Goal: Task Accomplishment & Management: Manage account settings

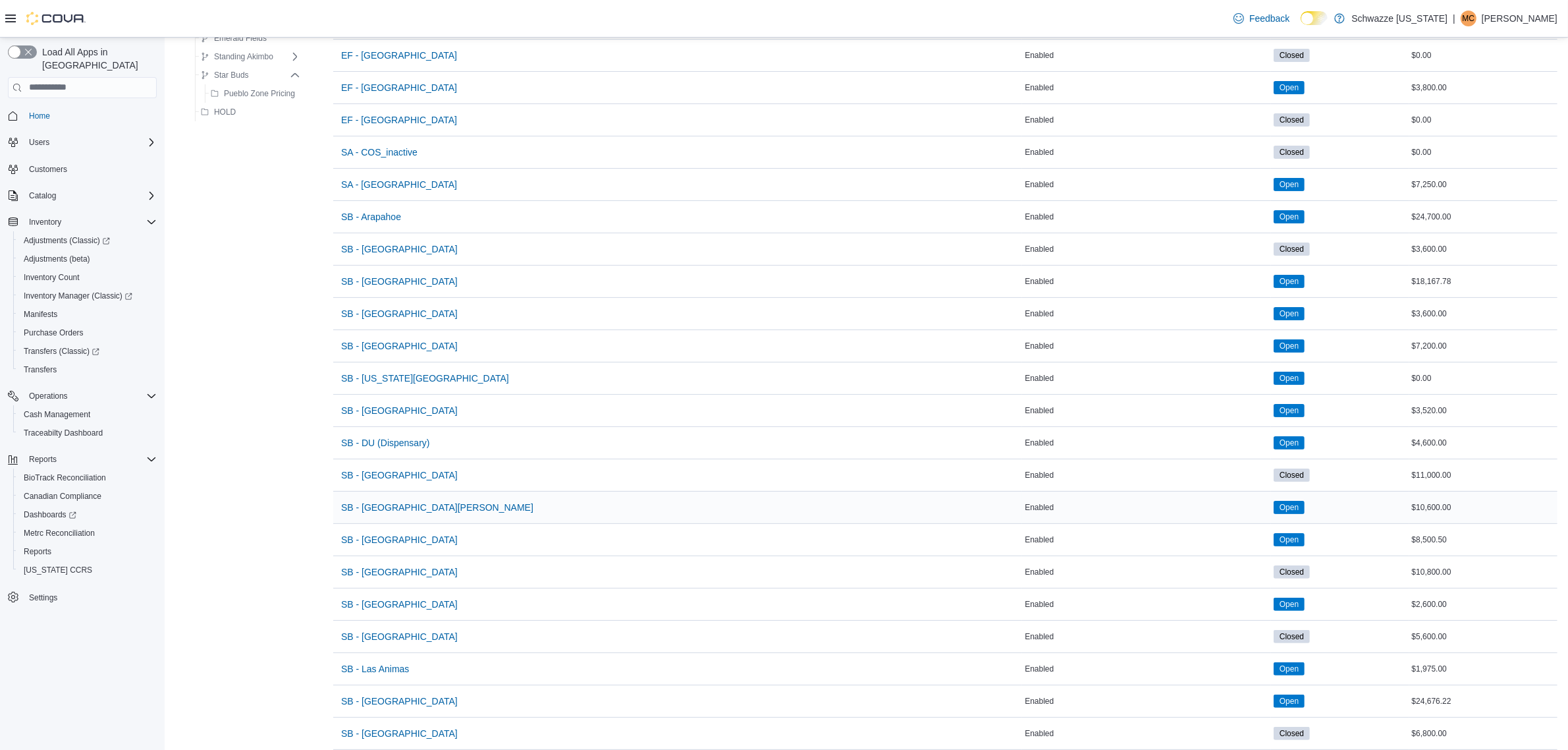
scroll to position [412, 0]
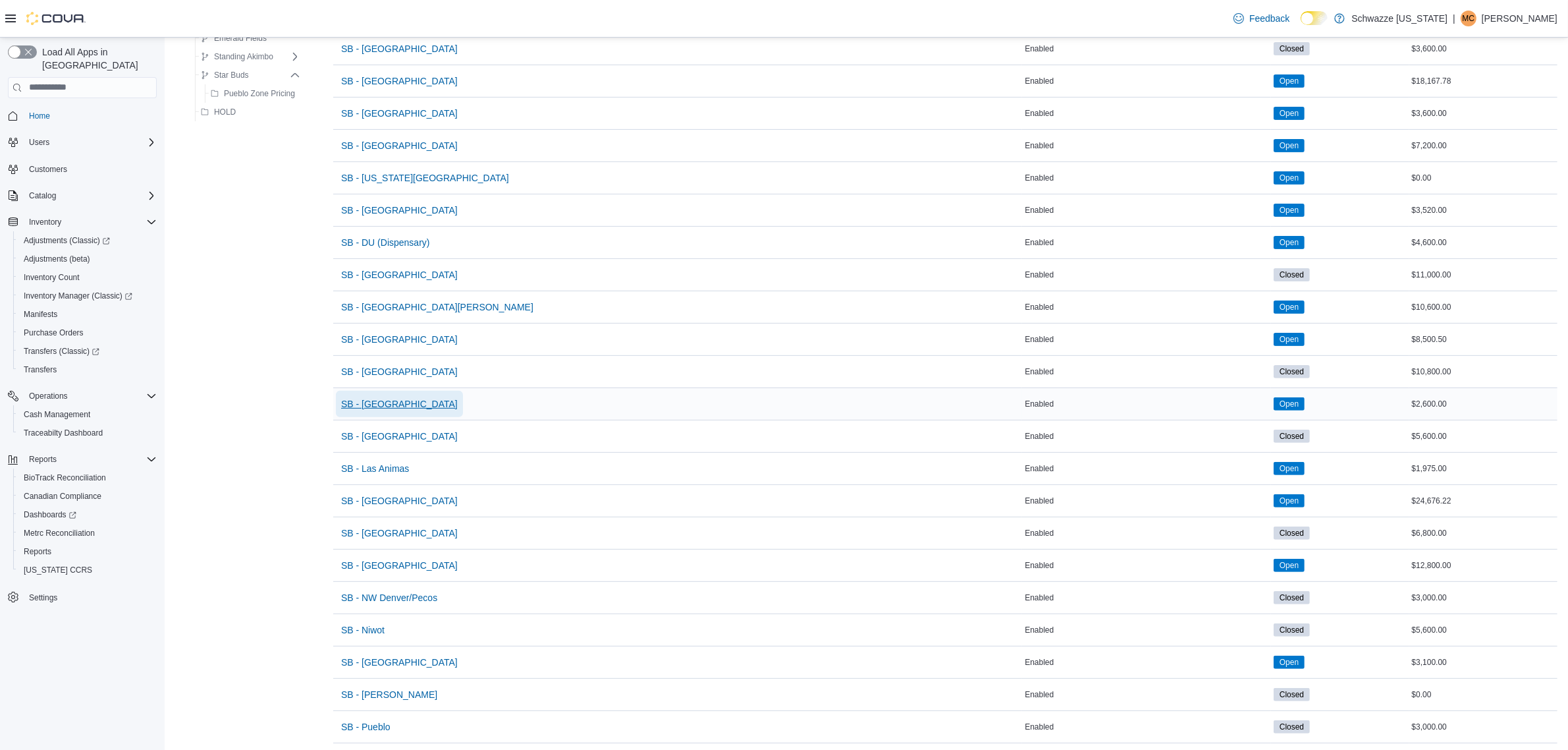
click at [383, 406] on span "SB - [GEOGRAPHIC_DATA]" at bounding box center [399, 404] width 116 height 13
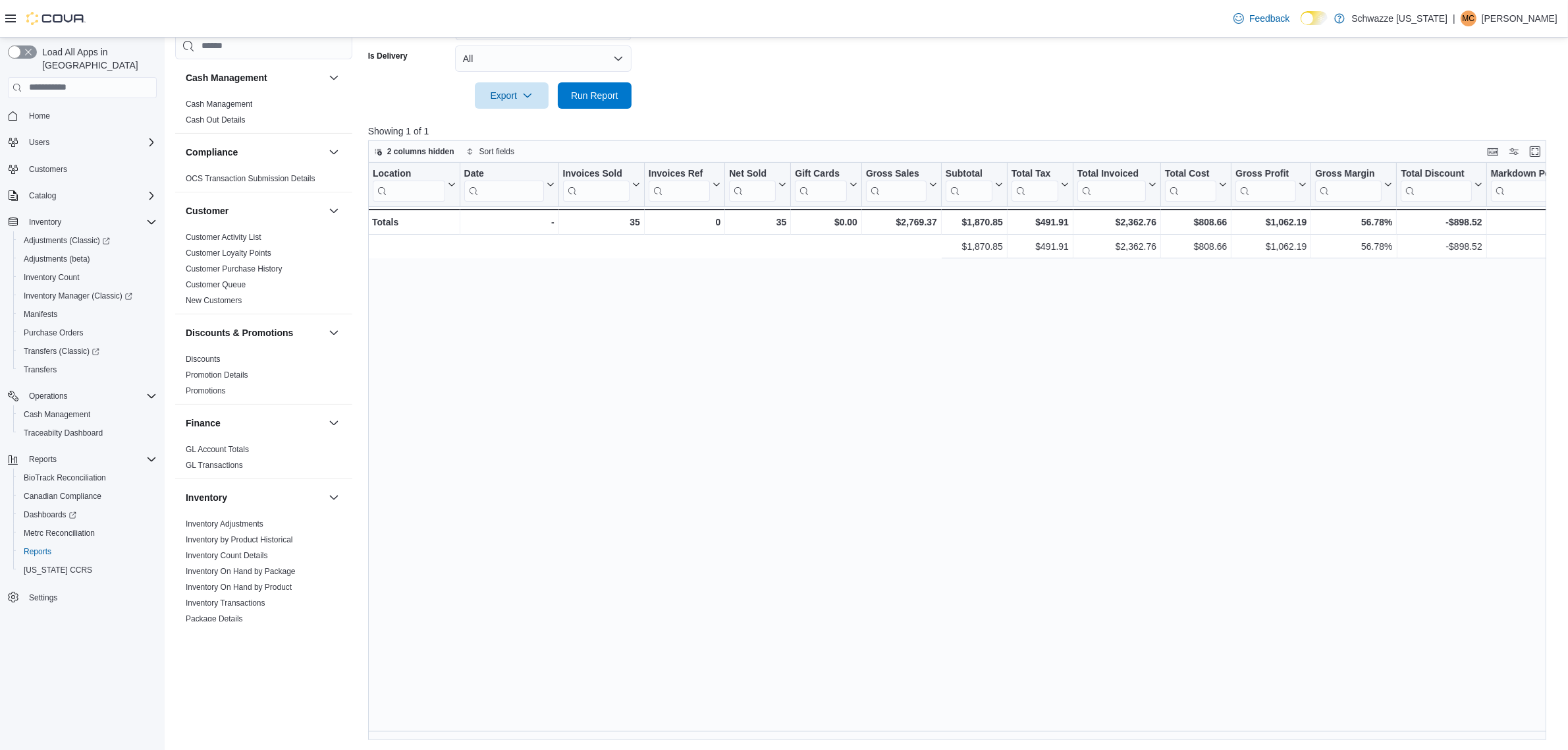
scroll to position [0, 697]
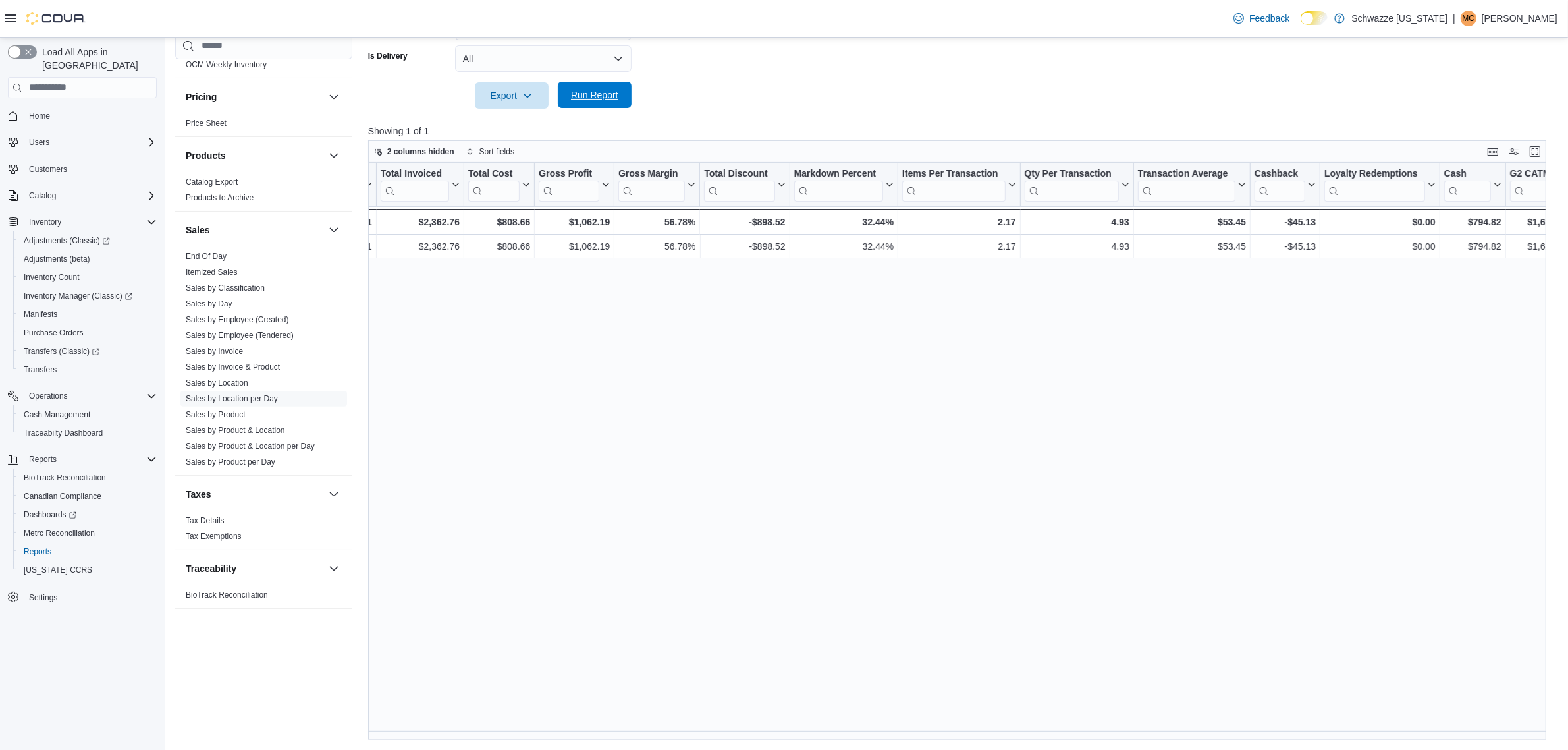
click at [596, 100] on span "Run Report" at bounding box center [594, 95] width 47 height 13
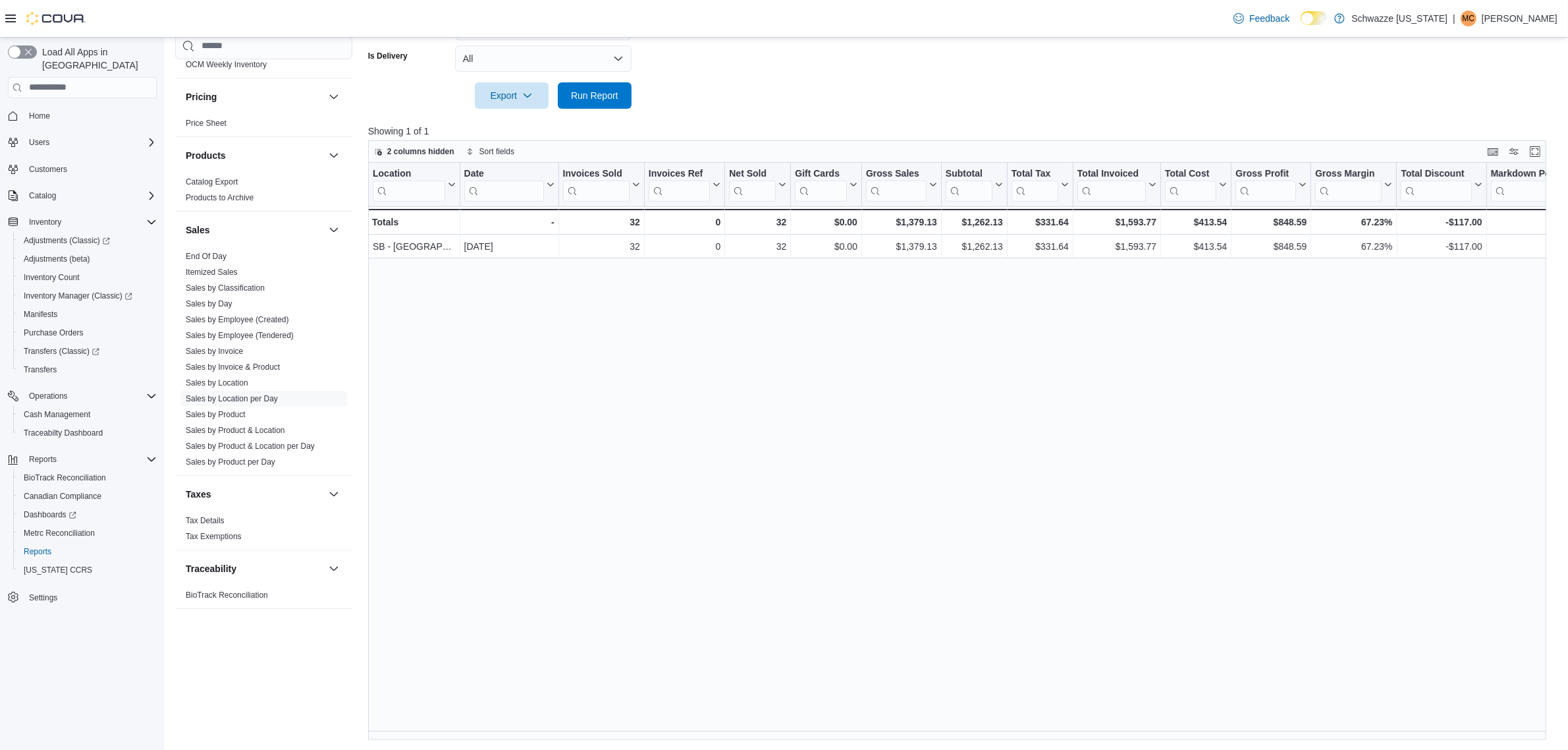
click at [681, 732] on div "Location Click to view column header actions Date Click to view column header a…" at bounding box center [963, 452] width 1190 height 578
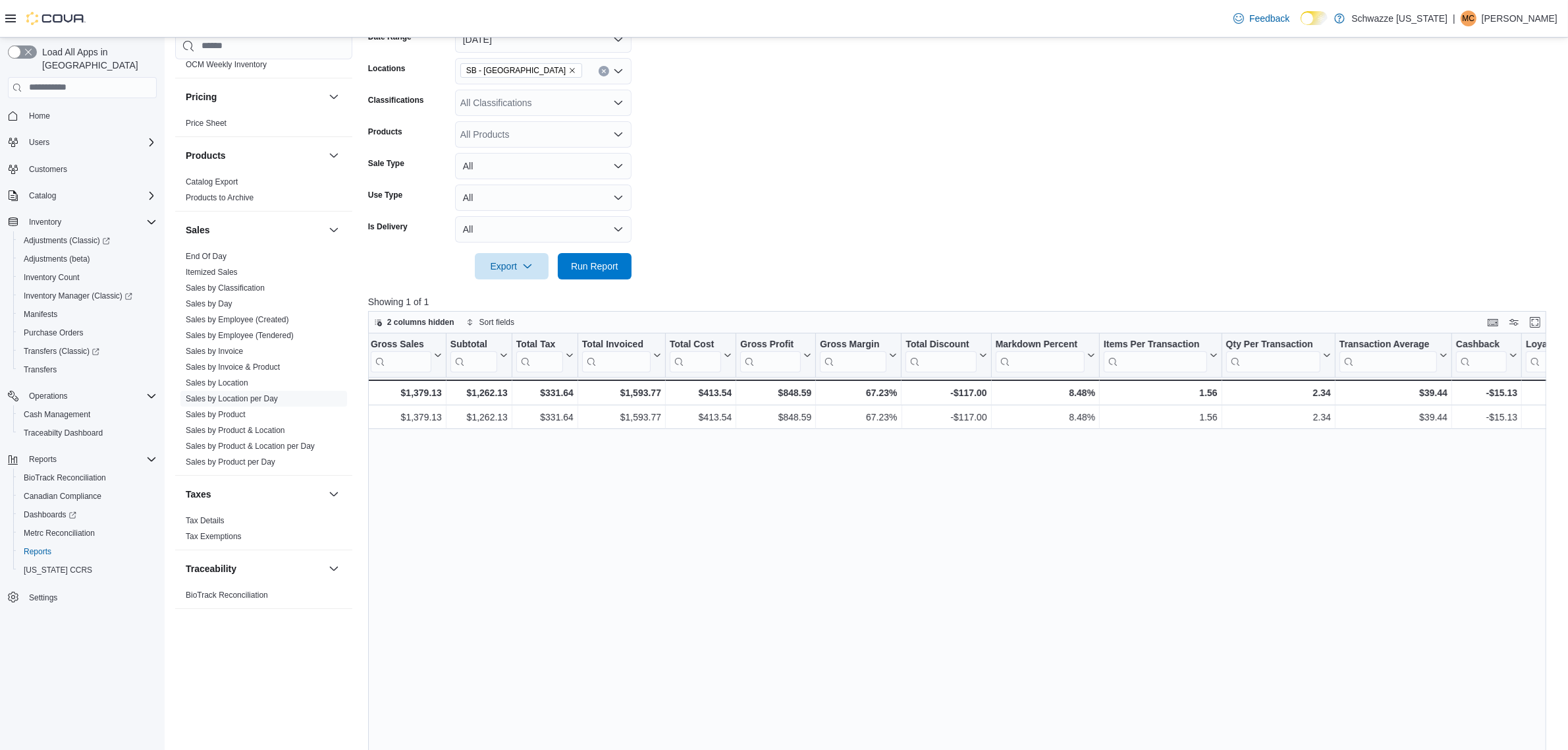
scroll to position [386, 0]
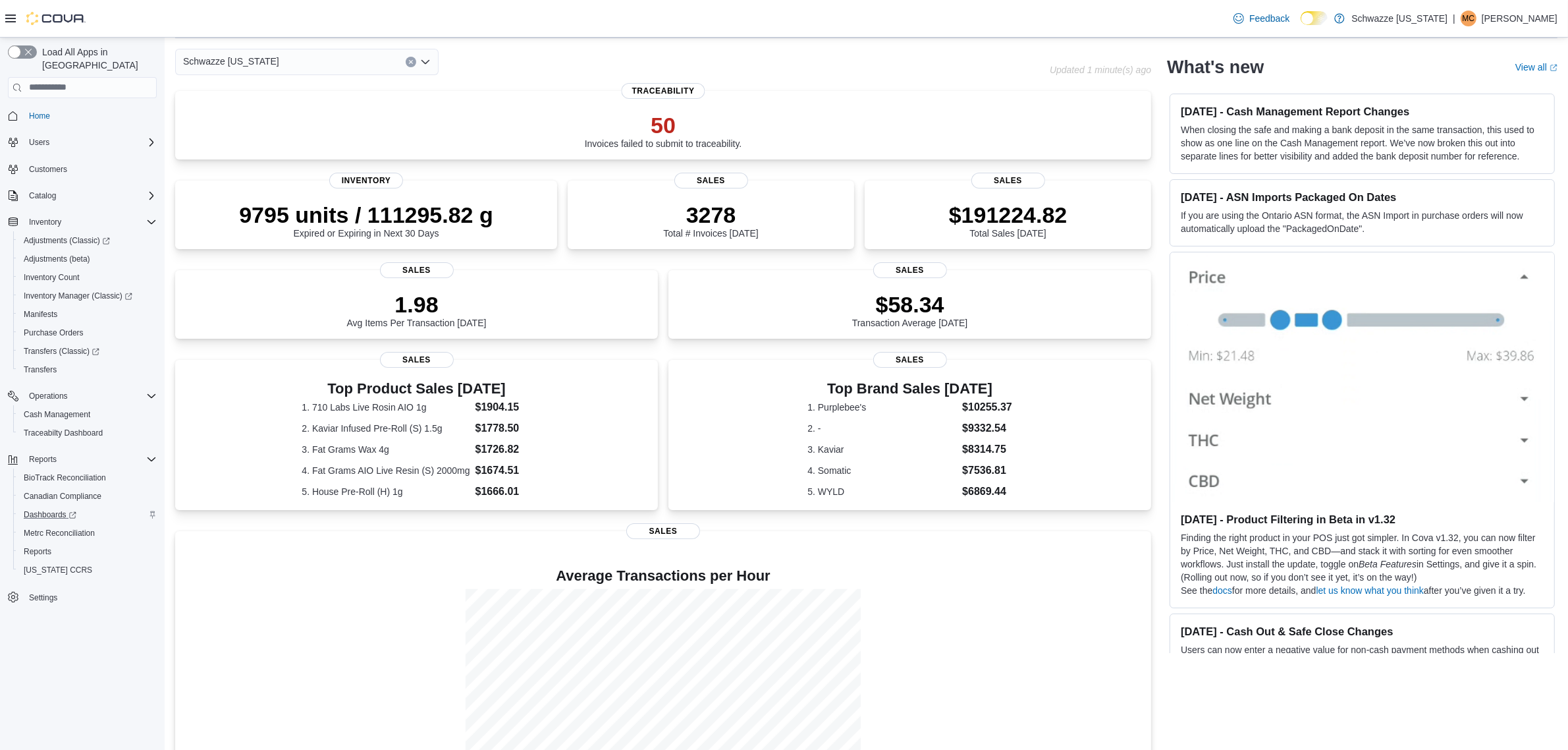
scroll to position [116, 0]
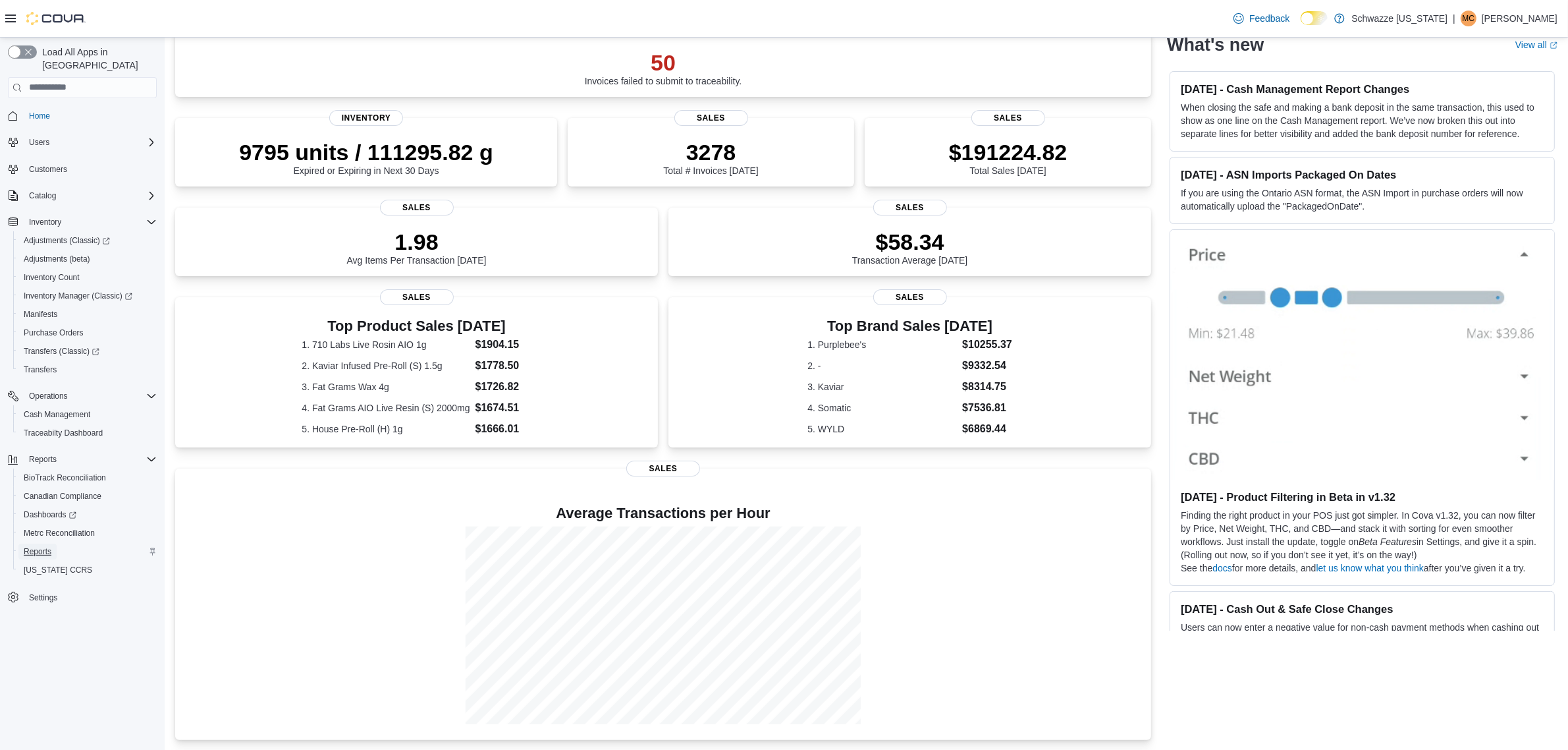
click at [43, 546] on span "Reports" at bounding box center [38, 551] width 28 height 10
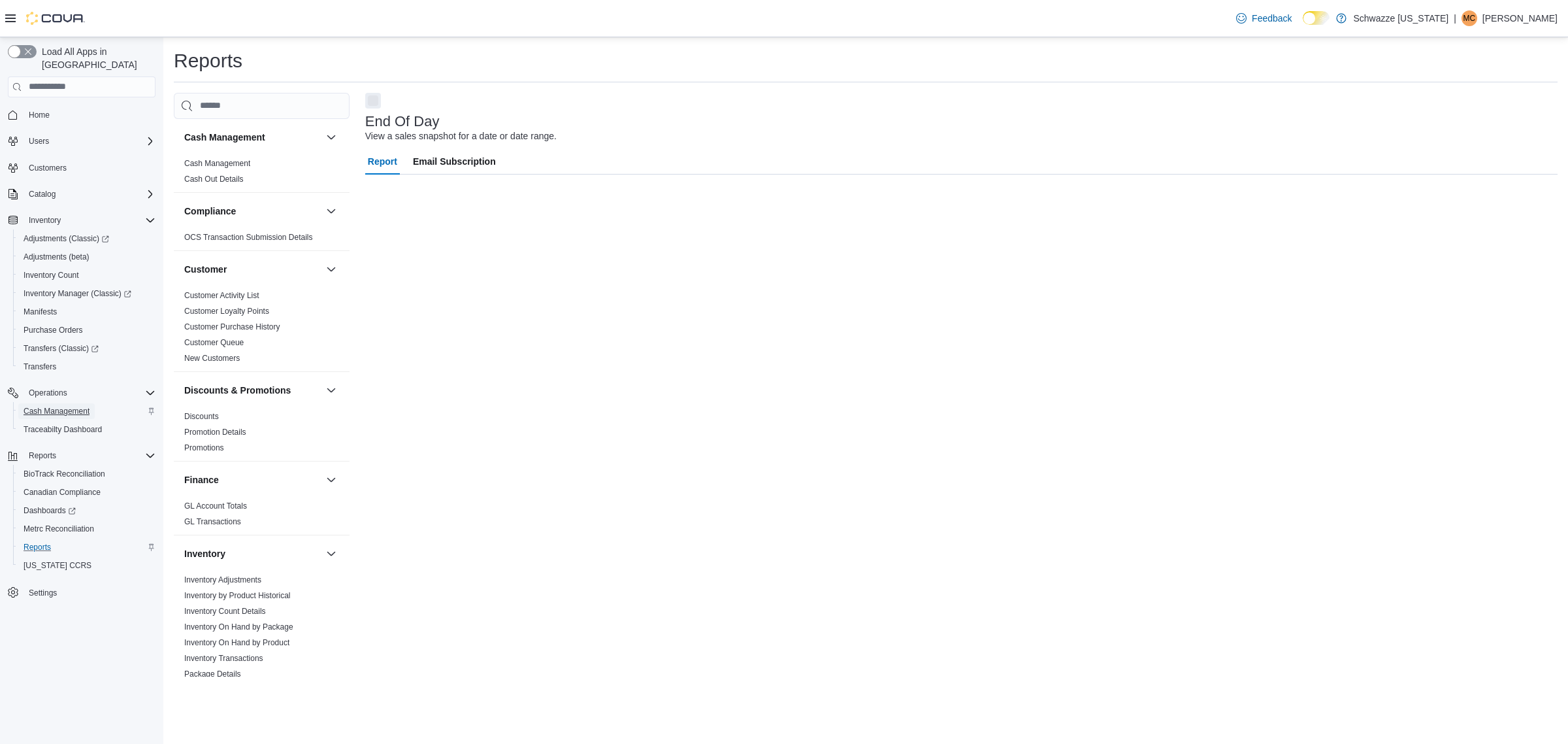
click at [43, 406] on span "Cash Management" at bounding box center [57, 411] width 66 height 10
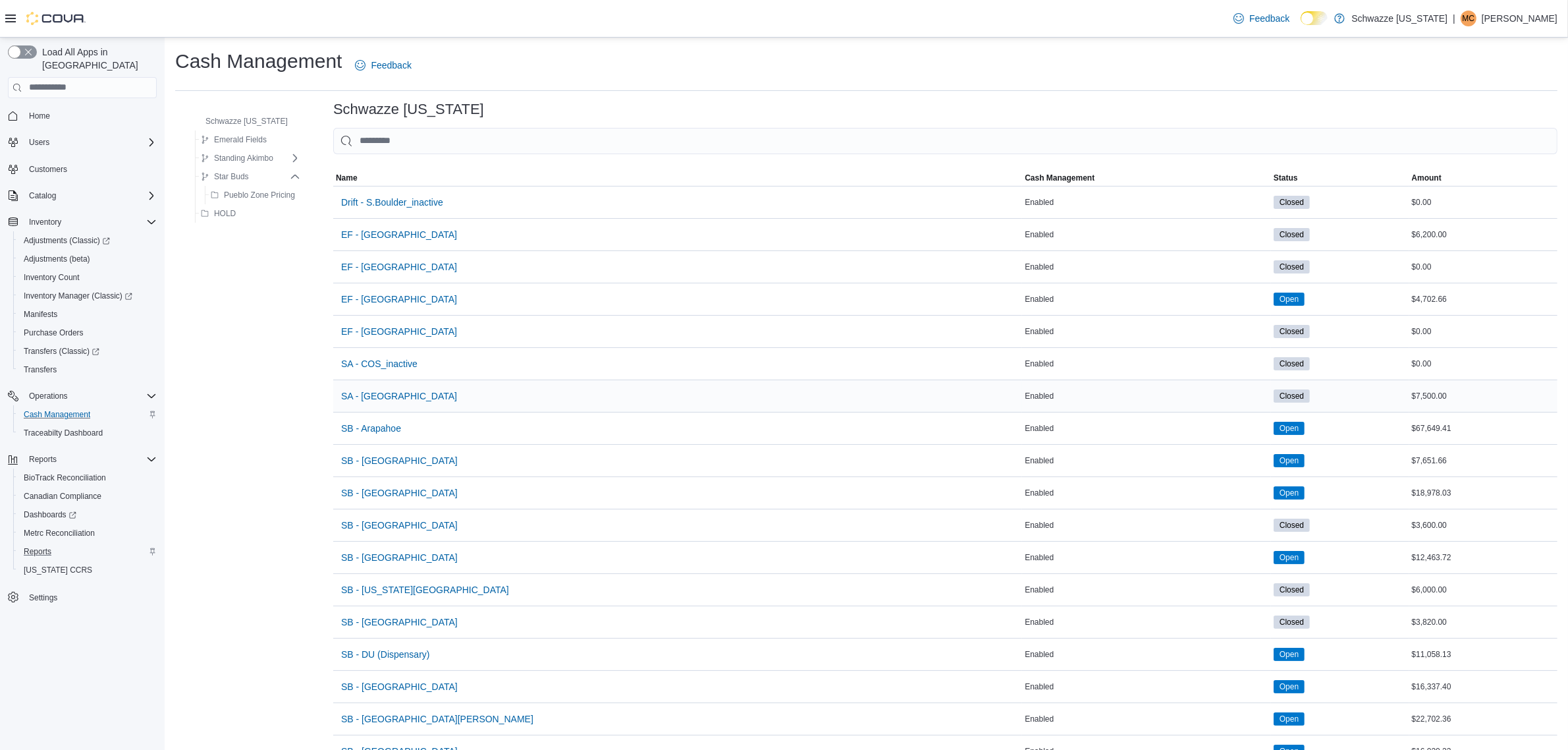
scroll to position [247, 0]
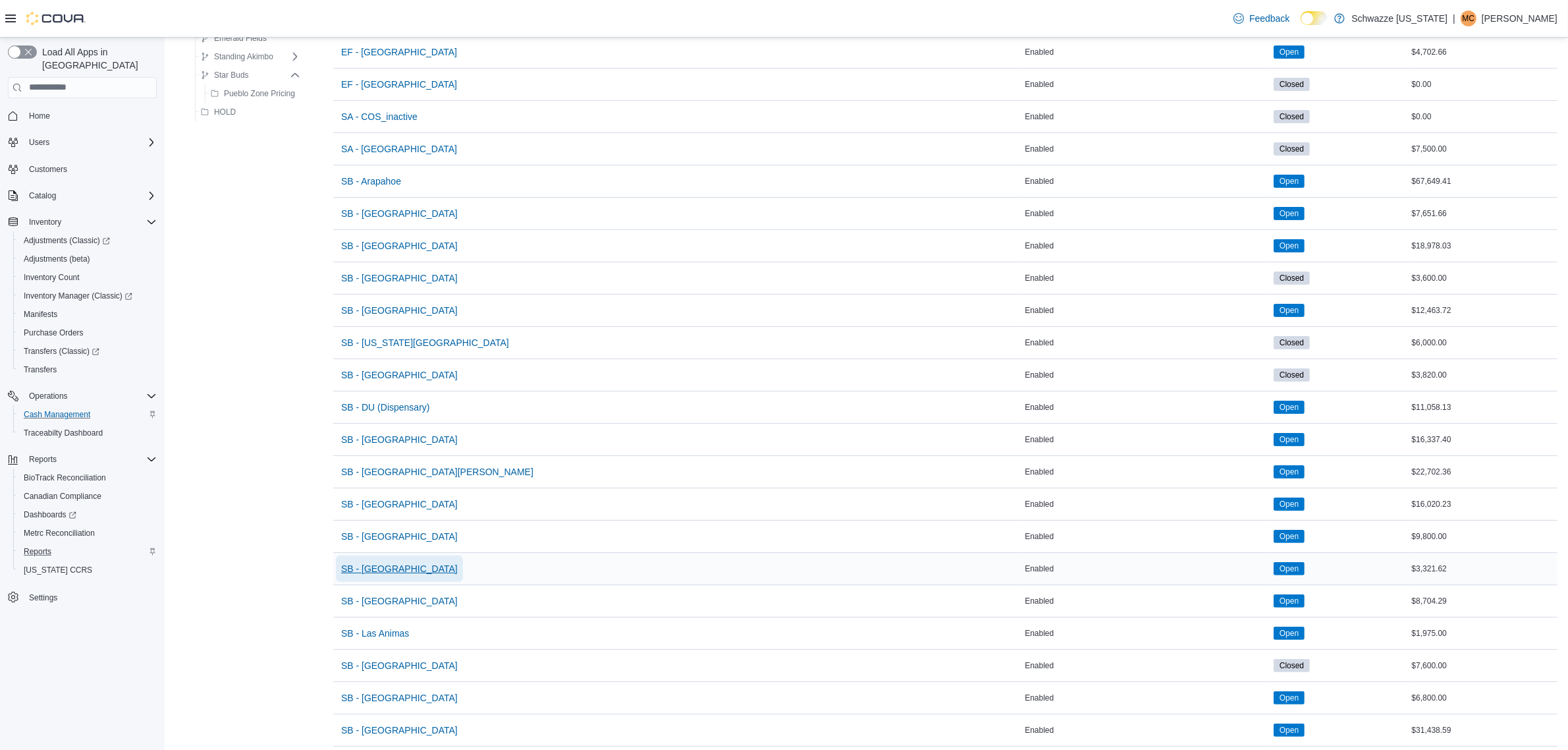
click at [386, 571] on span "SB - [GEOGRAPHIC_DATA]" at bounding box center [399, 568] width 116 height 13
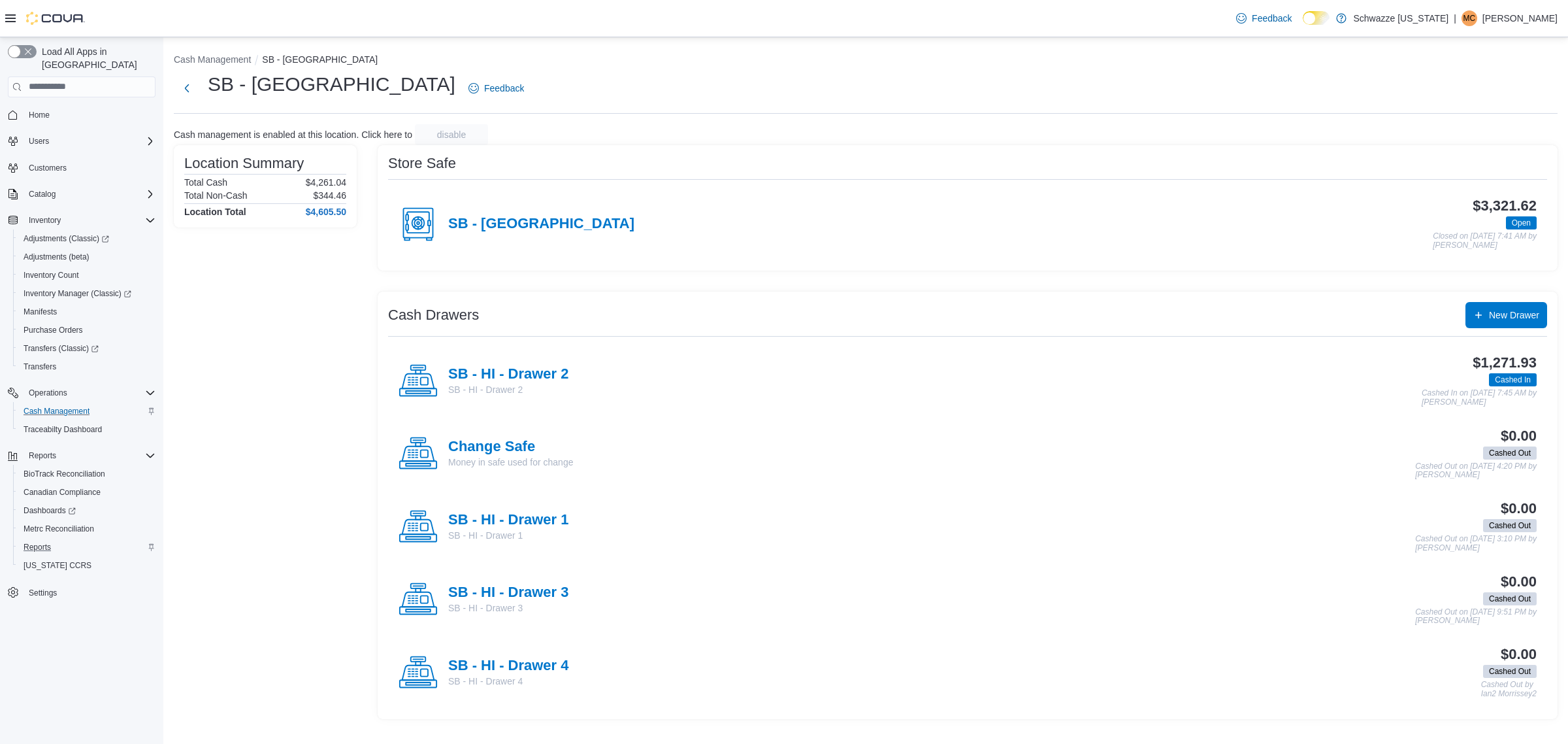
drag, startPoint x: 492, startPoint y: 372, endPoint x: 507, endPoint y: 372, distance: 15.0
click at [492, 372] on h4 "SB - HI - Drawer 2" at bounding box center [508, 374] width 120 height 17
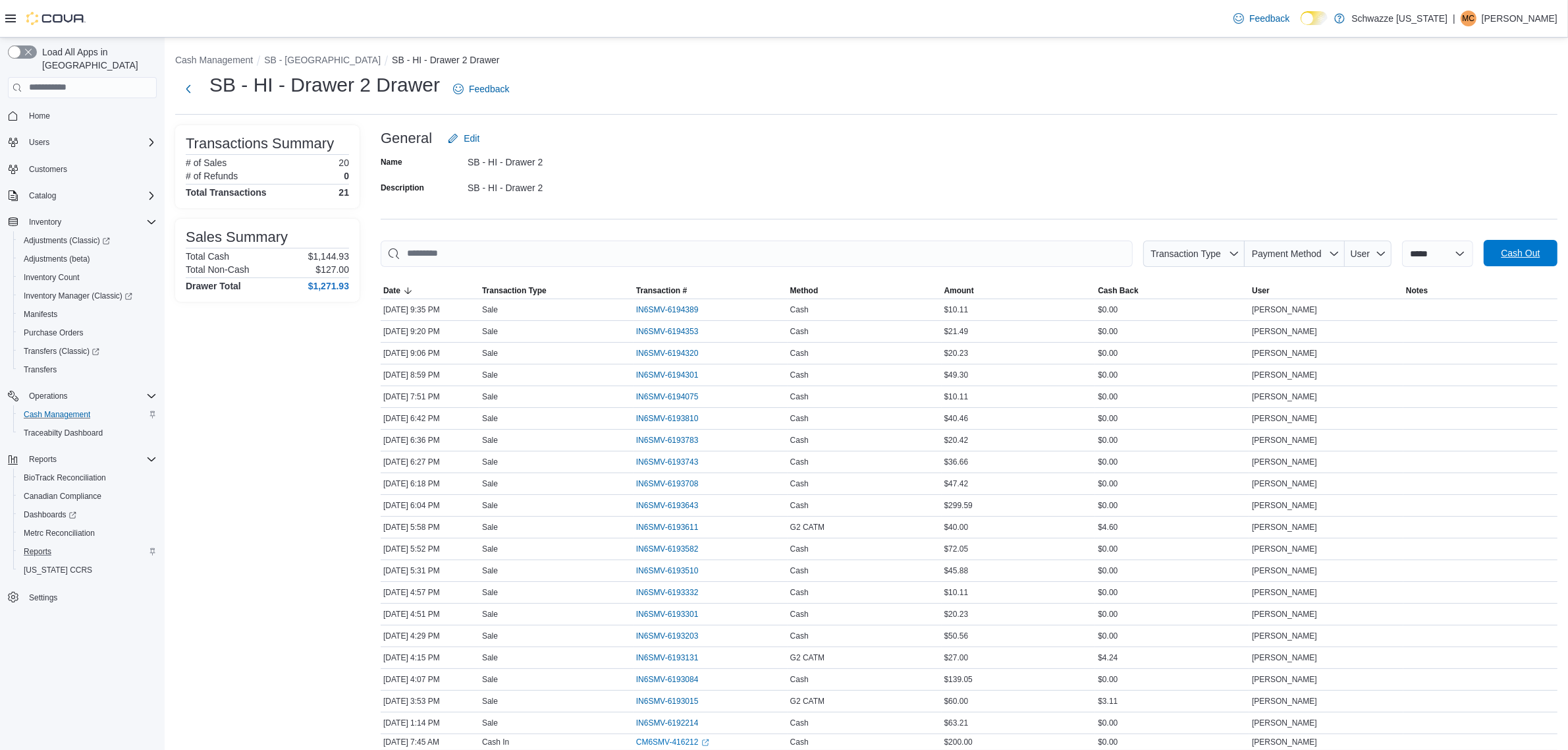
click at [1510, 246] on span "Cash Out" at bounding box center [1520, 253] width 58 height 26
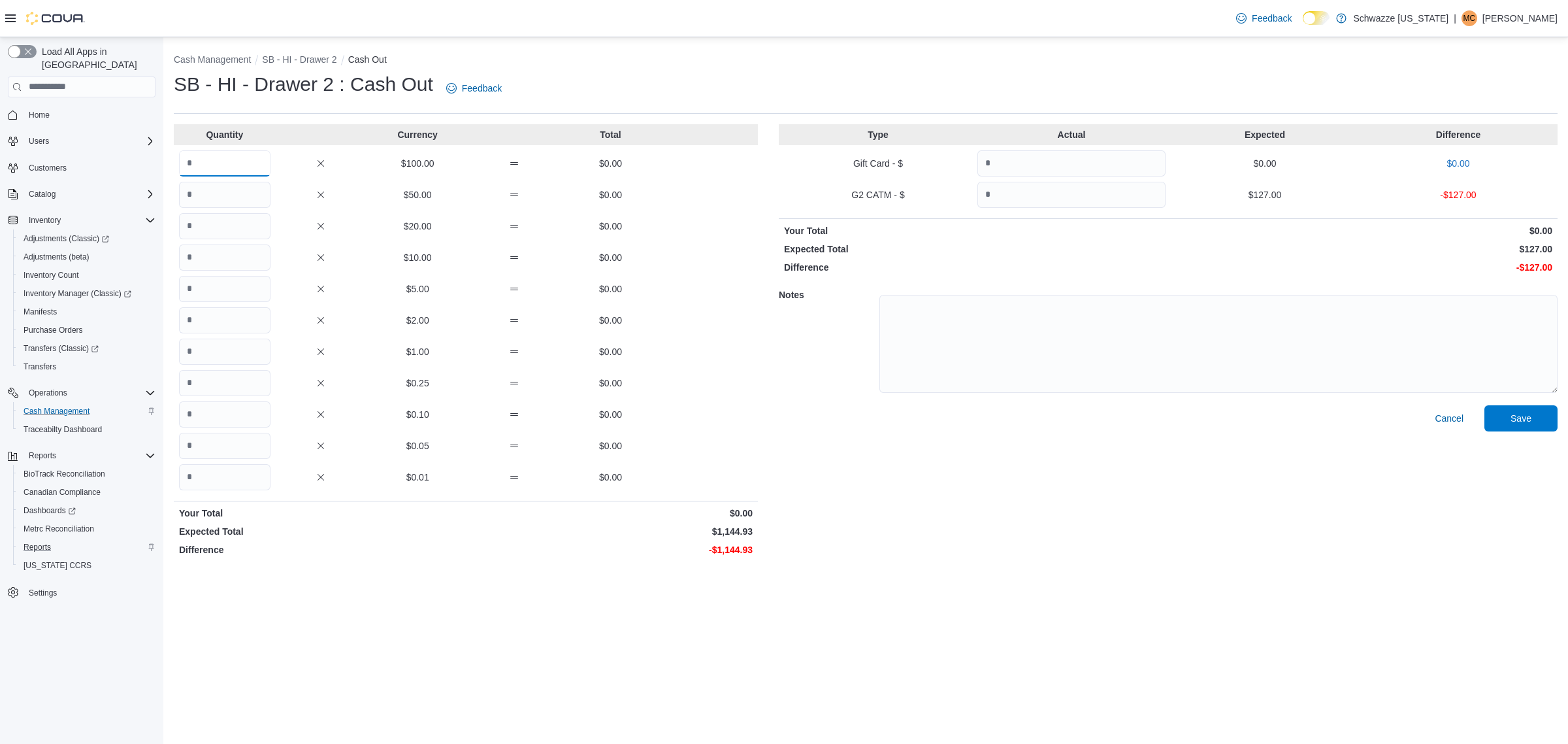
click at [242, 167] on input "Quantity" at bounding box center [224, 164] width 91 height 26
type input "*"
click at [260, 223] on input "Quantity" at bounding box center [224, 226] width 91 height 26
type input "**"
click at [233, 187] on input "Quantity" at bounding box center [224, 195] width 91 height 26
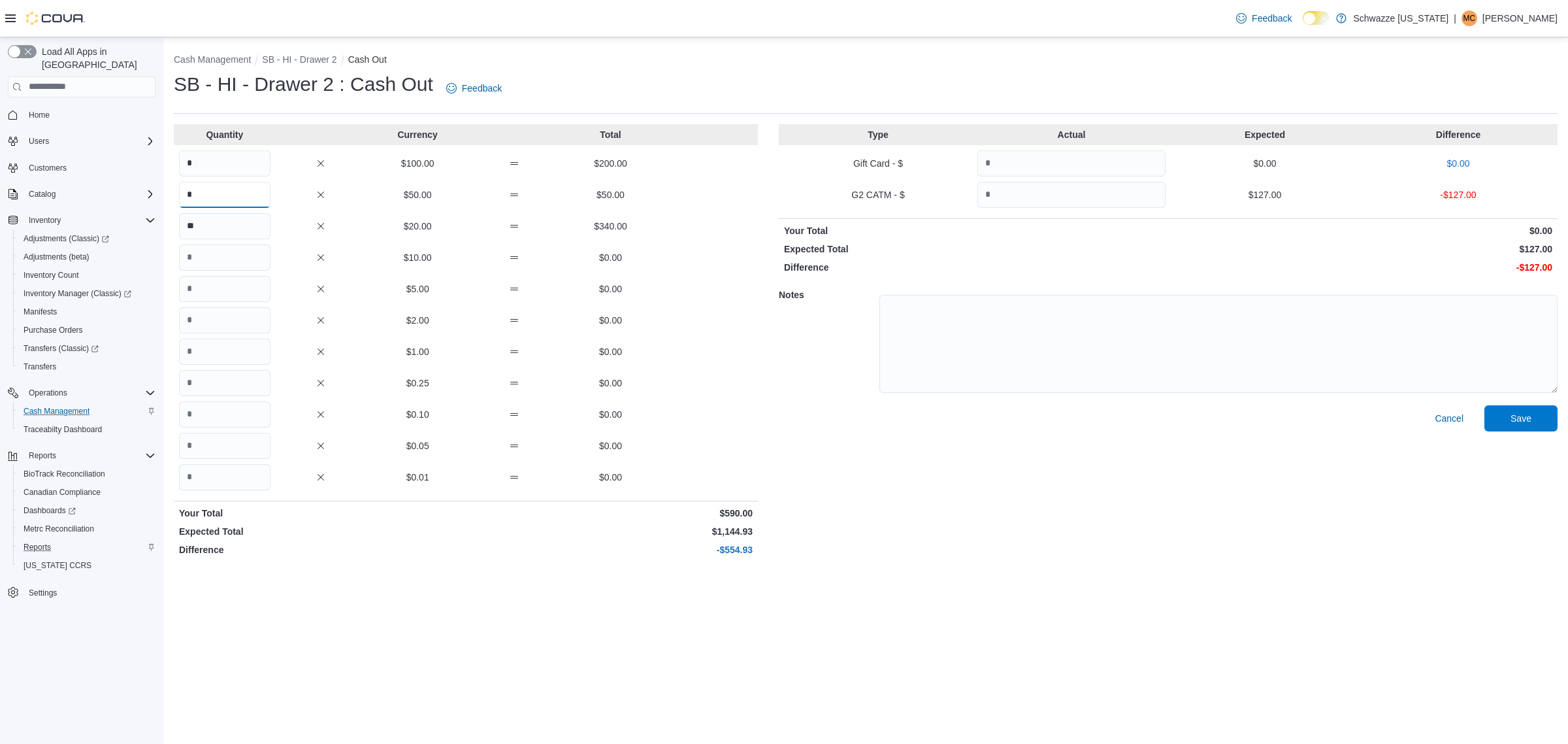
type input "*"
click at [250, 164] on input "*" at bounding box center [224, 164] width 91 height 26
type input "*"
click at [246, 258] on input "Quantity" at bounding box center [224, 258] width 91 height 26
click at [249, 359] on input "Quantity" at bounding box center [224, 352] width 91 height 26
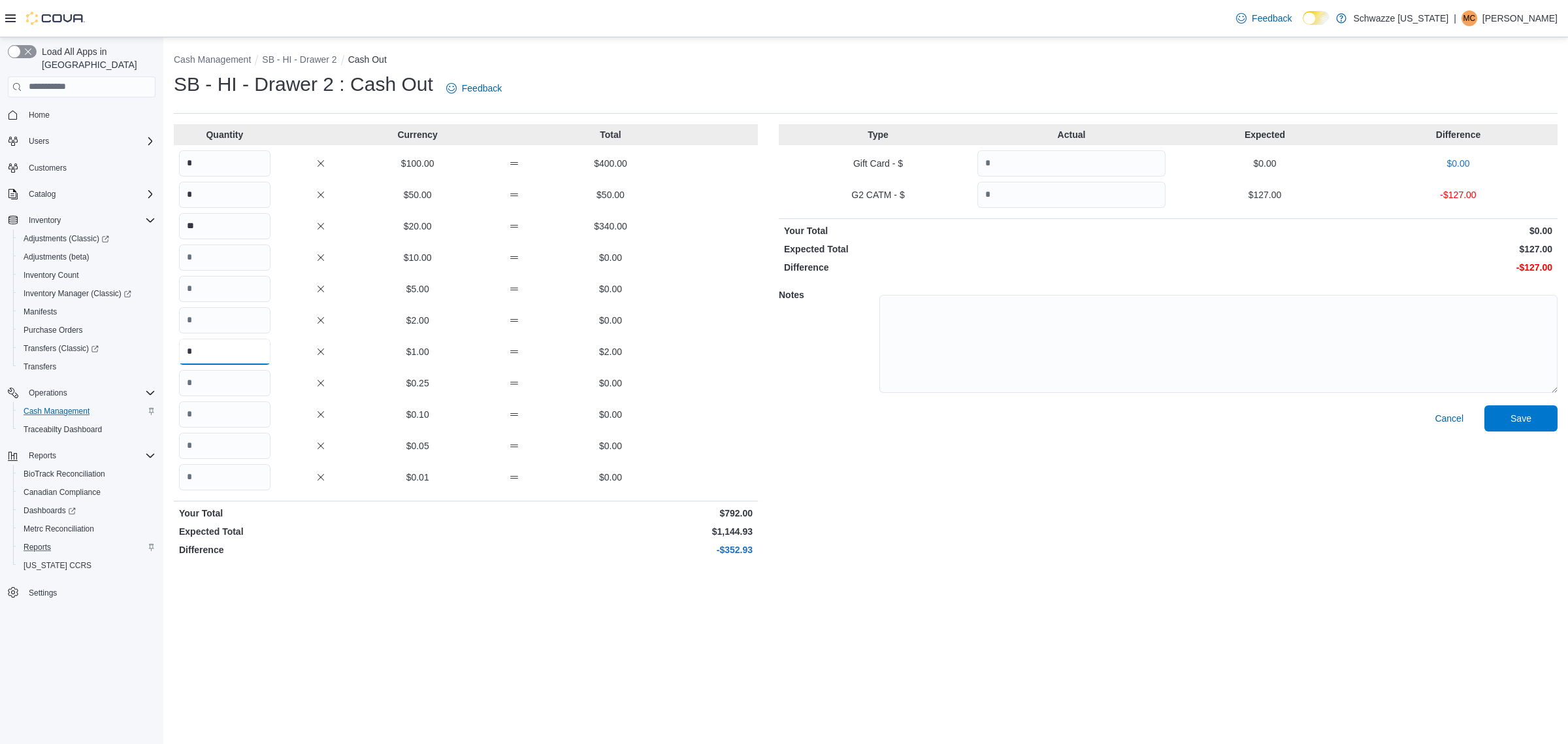
type input "*"
click at [240, 390] on input "Quantity" at bounding box center [224, 383] width 91 height 26
type input "*"
click at [229, 439] on input "Quantity" at bounding box center [224, 446] width 91 height 26
type input "*"
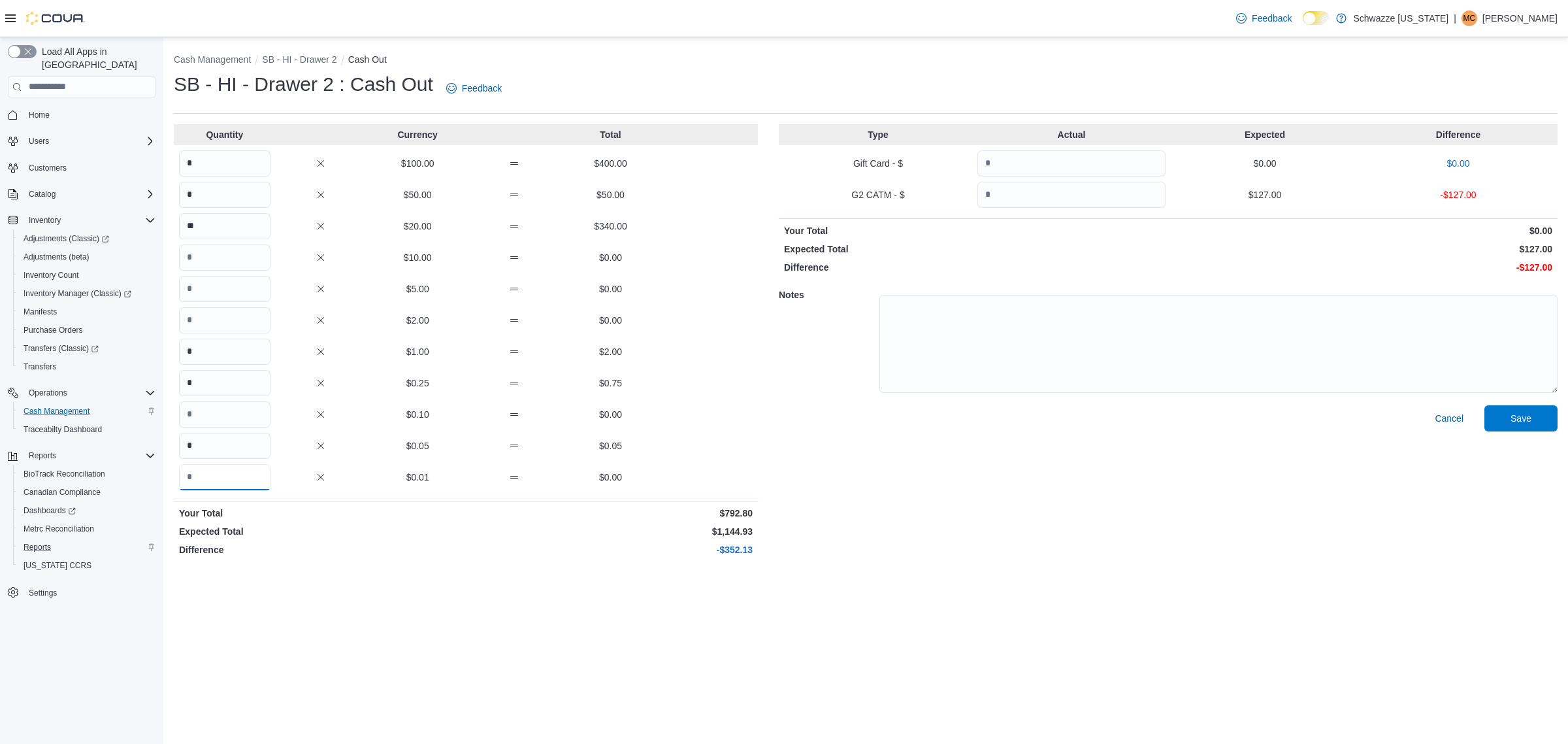
click at [217, 475] on input "Quantity" at bounding box center [224, 477] width 91 height 26
type input "*"
drag, startPoint x: 753, startPoint y: 444, endPoint x: 742, endPoint y: 432, distance: 16.3
click at [753, 443] on div "* $0.05 $0.05" at bounding box center [466, 446] width 584 height 26
click at [1113, 193] on input "Quantity" at bounding box center [1072, 195] width 188 height 26
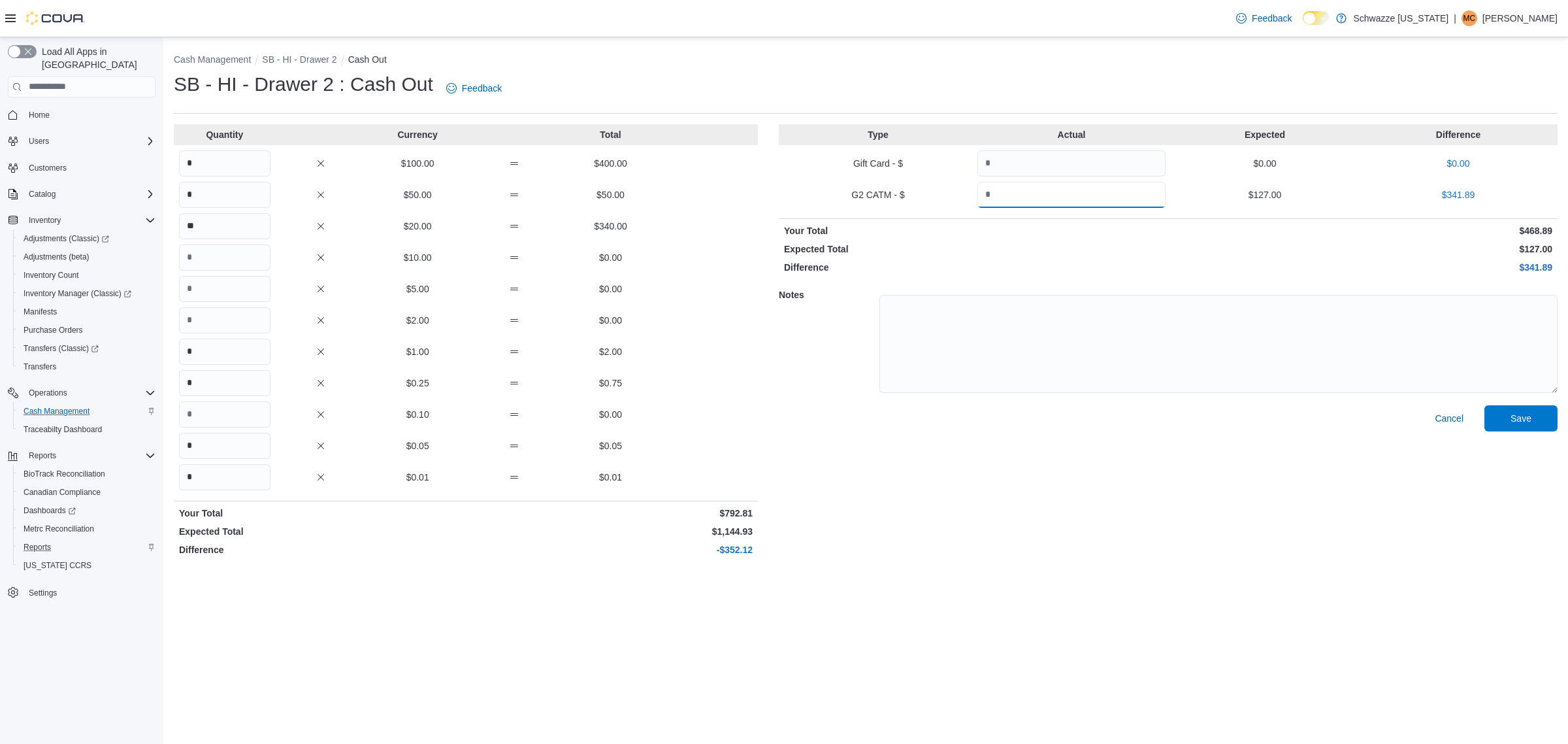
type input "******"
click at [1212, 233] on p "$468.89" at bounding box center [1362, 231] width 382 height 13
click at [1524, 419] on span "Save" at bounding box center [1521, 417] width 21 height 13
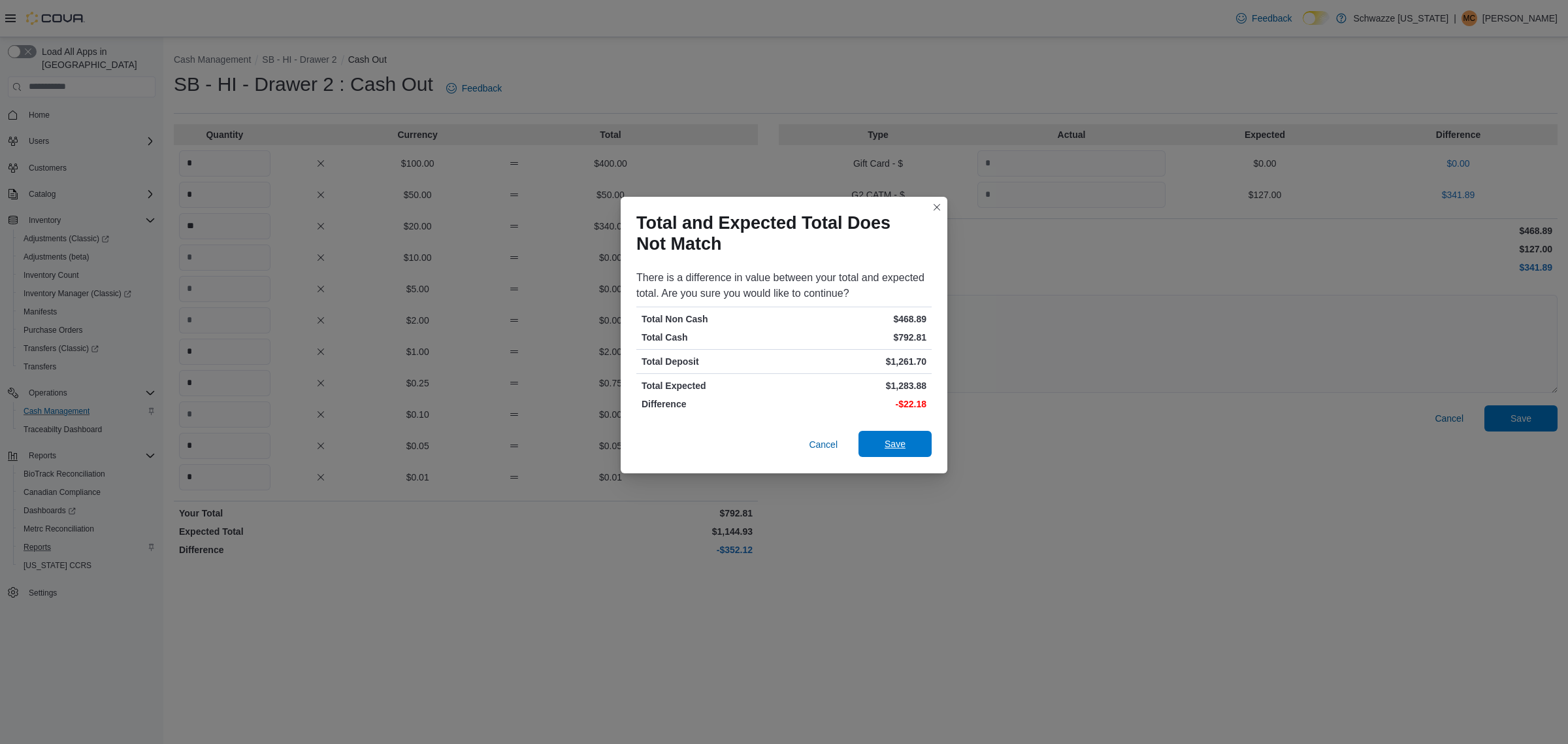
click at [907, 444] on span "Save" at bounding box center [895, 444] width 57 height 26
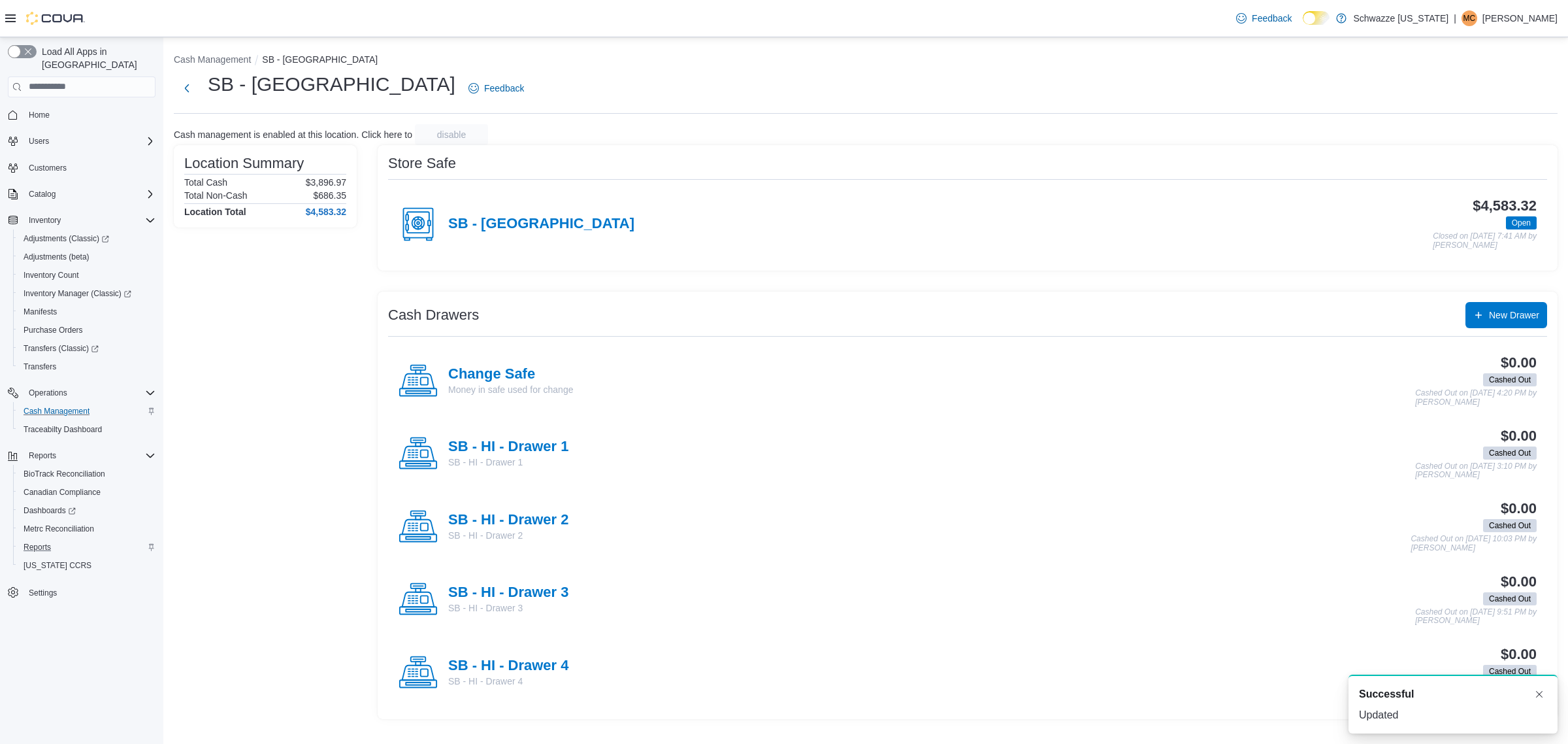
click at [507, 233] on div "SB - [GEOGRAPHIC_DATA]" at bounding box center [516, 224] width 236 height 39
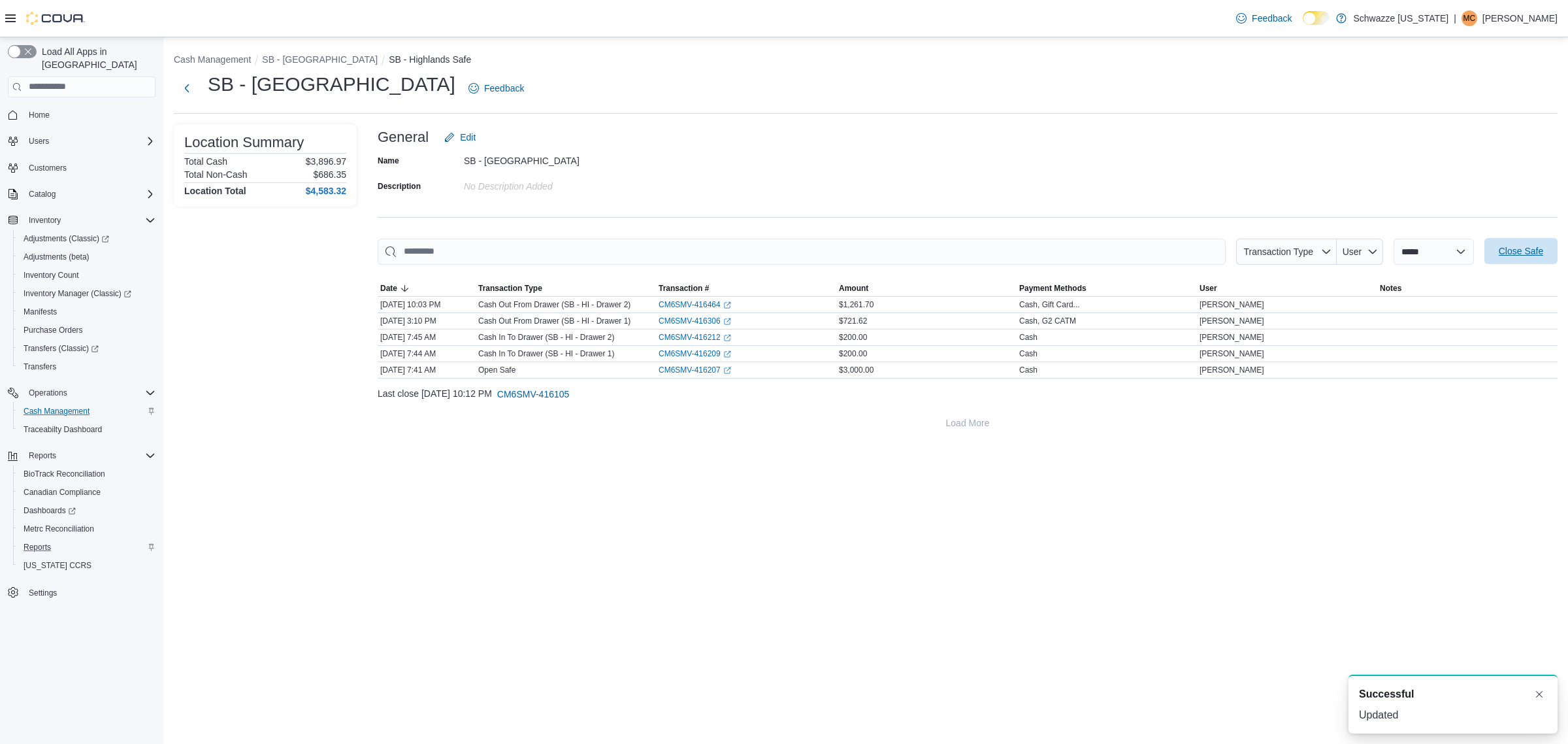
click at [1531, 252] on span "Close Safe" at bounding box center [1521, 251] width 44 height 13
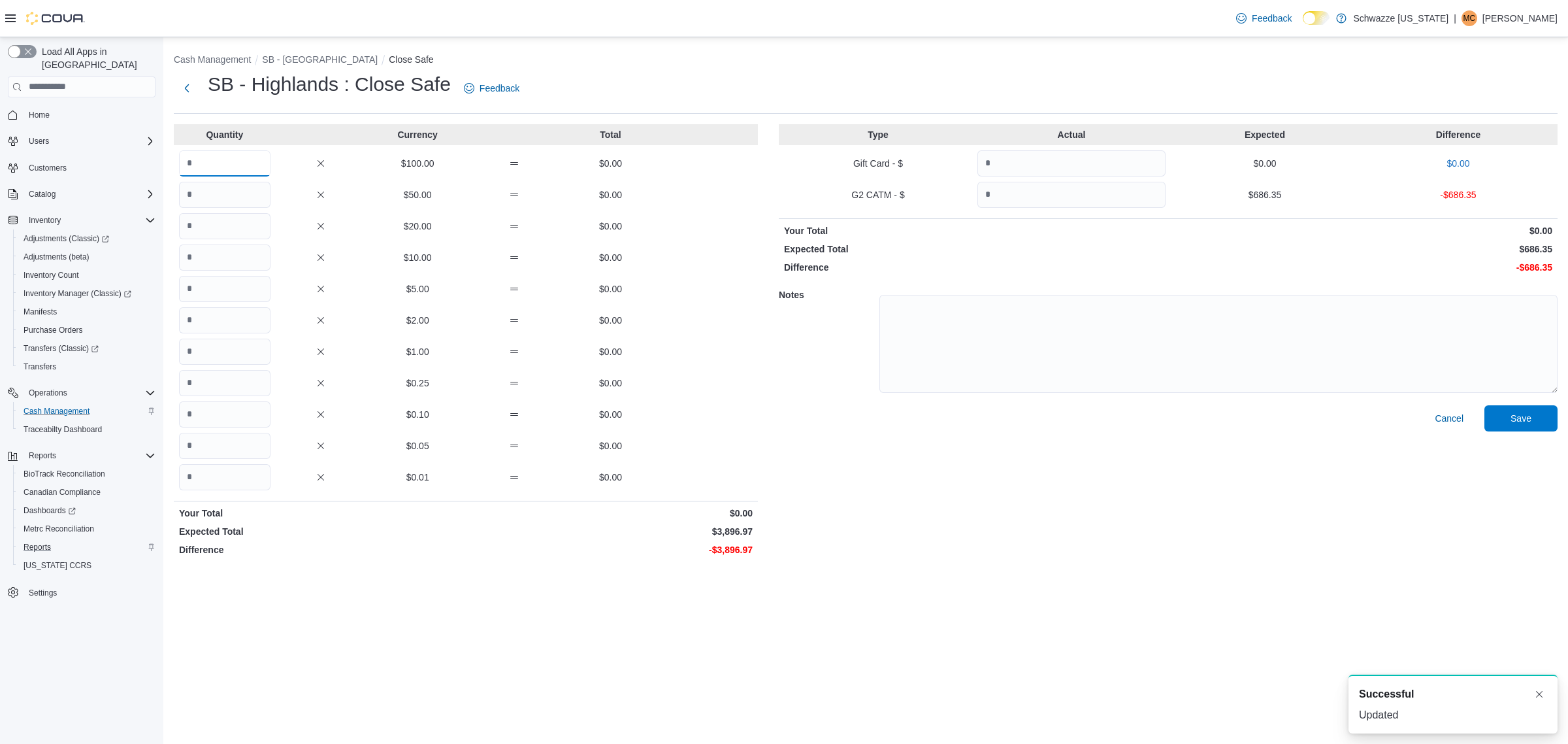
click at [243, 167] on input "Quantity" at bounding box center [224, 164] width 91 height 26
type input "*"
click at [234, 178] on div "Quantity Currency Total * $100.00 $200.00 $50.00 $0.00 $20.00 $0.00 $10.00 $0.0…" at bounding box center [466, 343] width 584 height 437
click at [234, 189] on input "Quantity" at bounding box center [224, 195] width 91 height 26
type input "*"
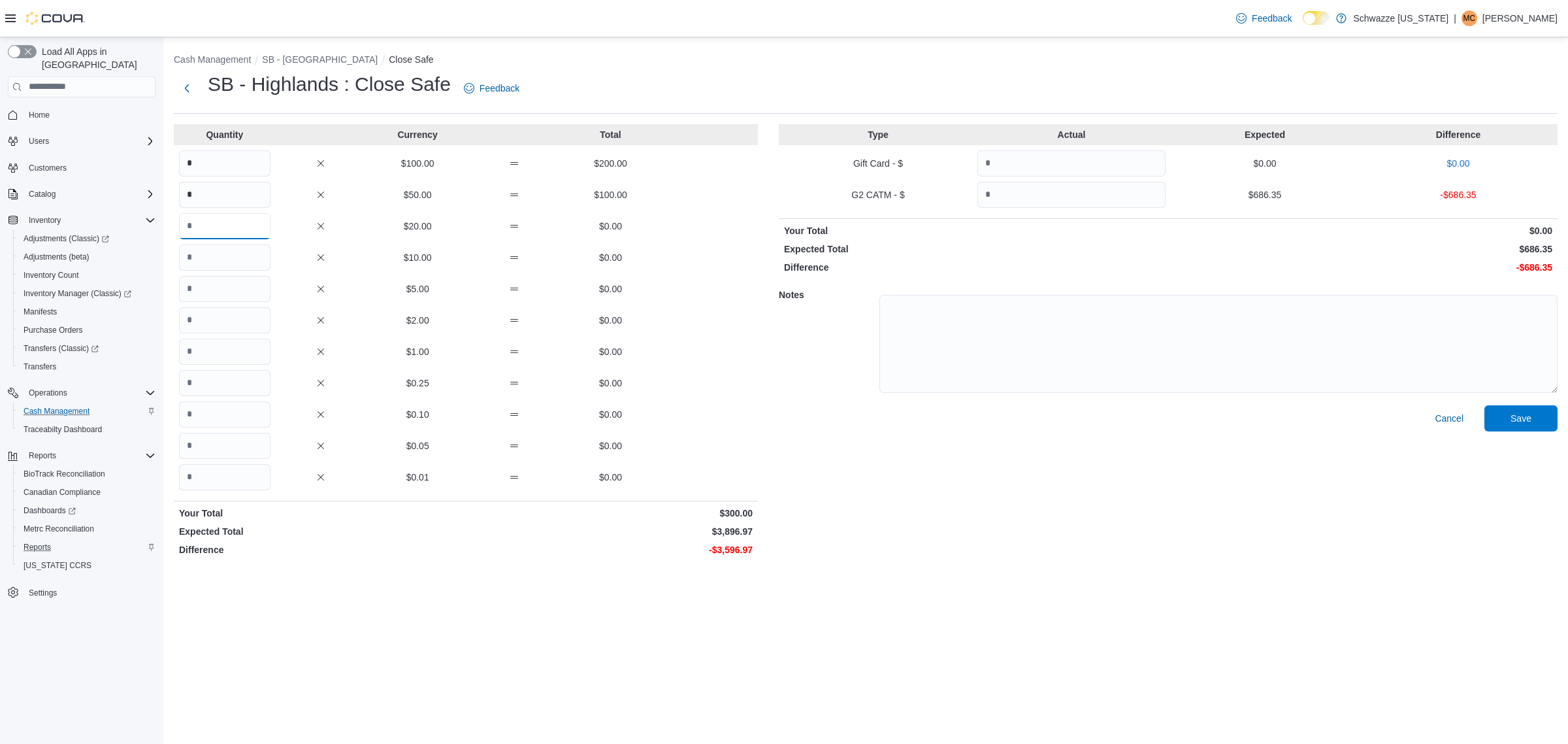
click at [220, 225] on input "Quantity" at bounding box center [224, 226] width 91 height 26
type input "**"
click at [230, 256] on input "Quantity" at bounding box center [224, 258] width 91 height 26
type input "*"
click at [232, 342] on input "Quantity" at bounding box center [224, 352] width 91 height 26
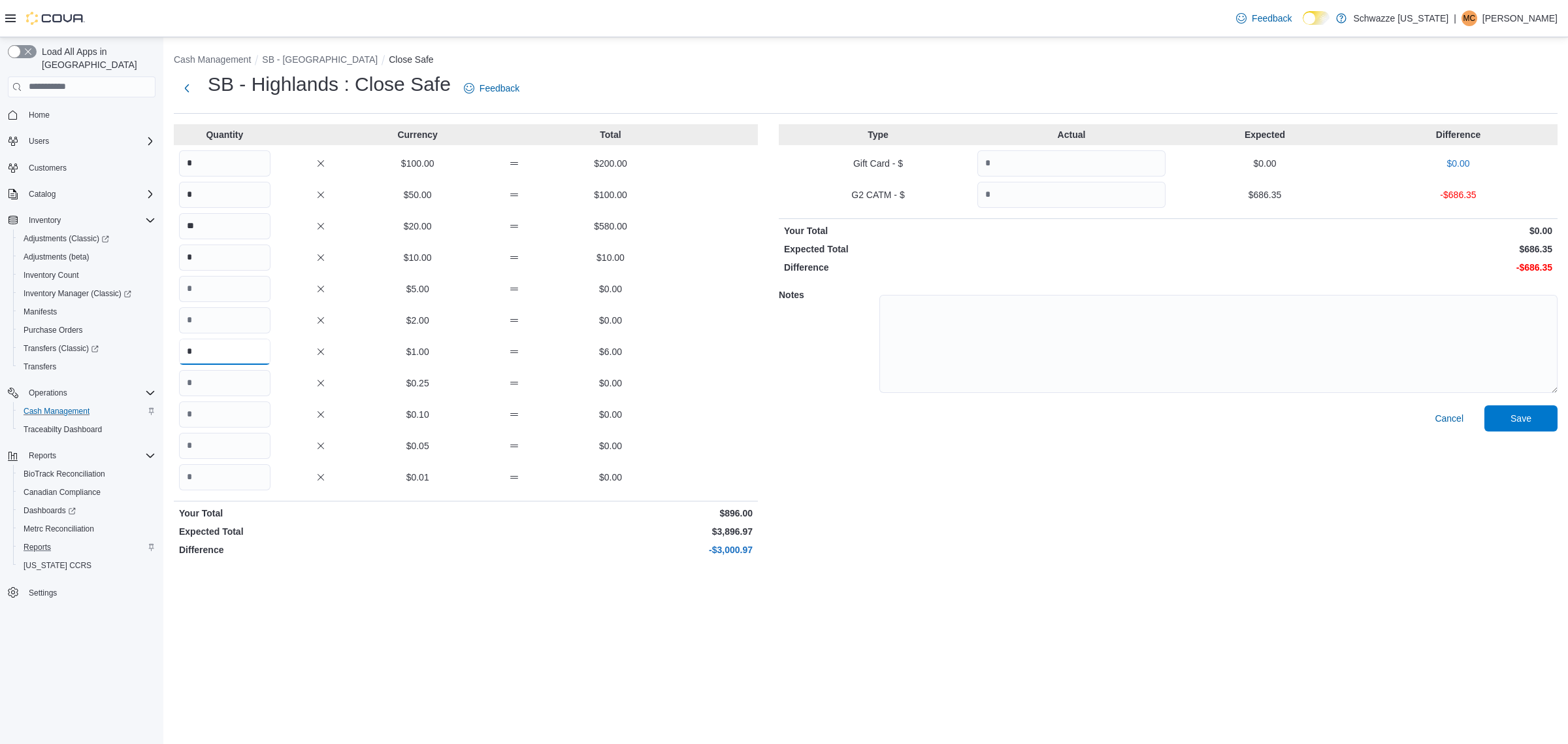
type input "*"
click at [251, 292] on input "Quantity" at bounding box center [224, 289] width 91 height 26
type input "*"
click at [418, 409] on p "$0.10" at bounding box center [417, 414] width 91 height 13
click at [249, 385] on input "Quantity" at bounding box center [224, 383] width 91 height 26
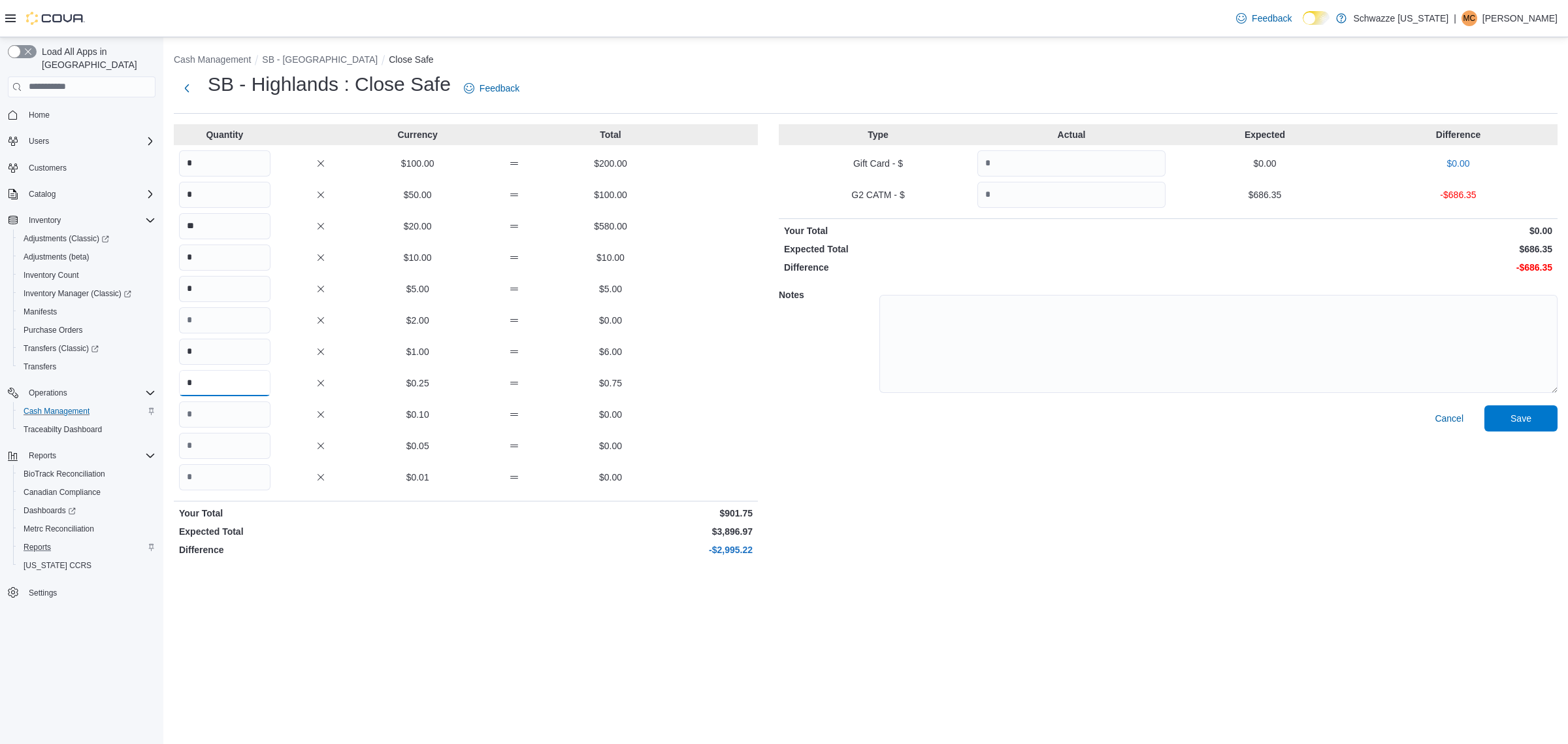
type input "*"
click at [238, 414] on input "Quantity" at bounding box center [224, 414] width 91 height 26
type input "*"
click at [230, 450] on input "Quantity" at bounding box center [224, 446] width 91 height 26
type input "*"
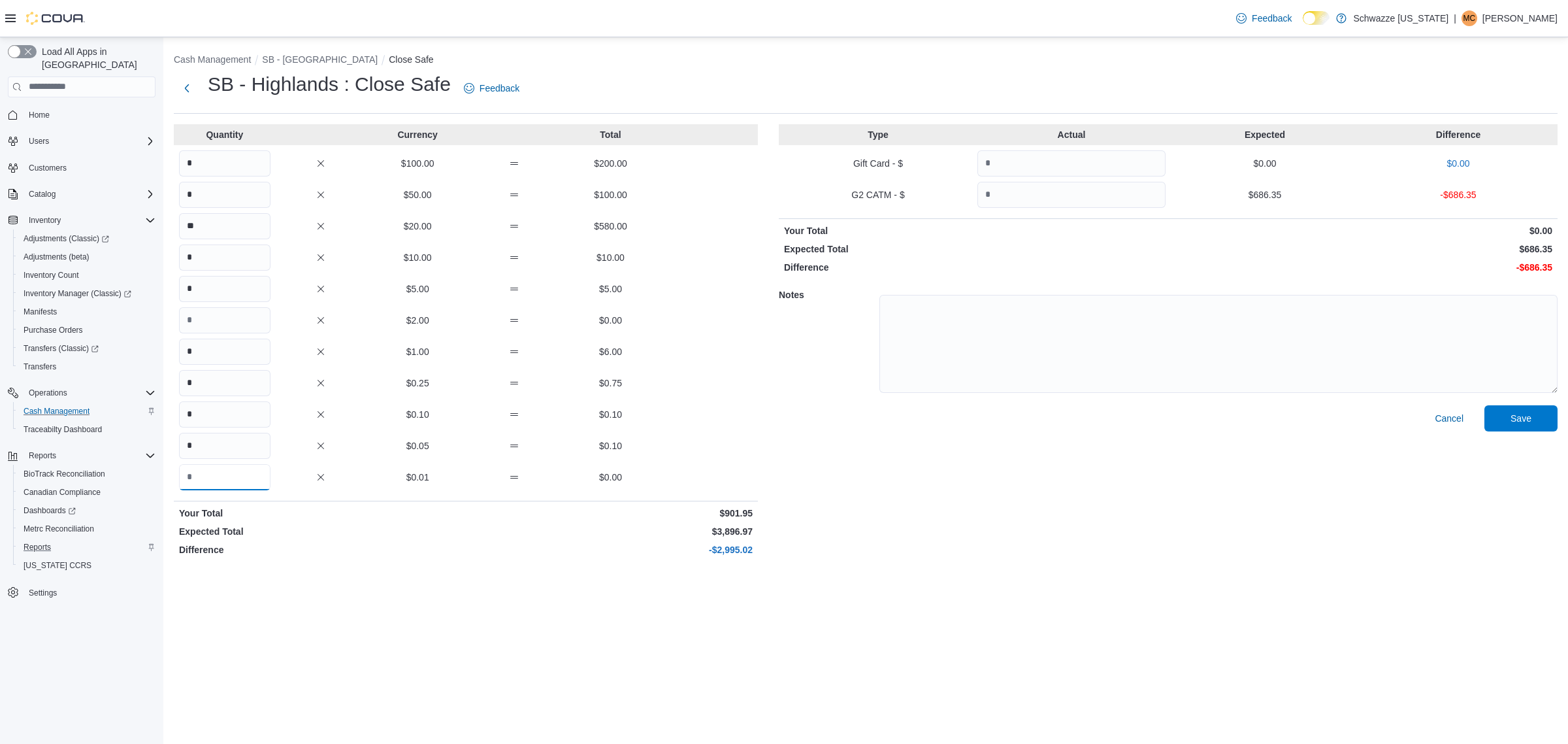
click at [239, 481] on input "Quantity" at bounding box center [224, 477] width 91 height 26
type input "*"
click at [341, 585] on div "Cash Management SB - Highlands Close Safe SB - Highlands : Close Safe Feedback …" at bounding box center [866, 390] width 1405 height 707
click at [1094, 180] on div "Type Actual Expected Difference Gift Card - $ $0.00 $0.00 G2 CATM - $ $686.35 -…" at bounding box center [1168, 343] width 779 height 437
click at [1098, 202] on input "Quantity" at bounding box center [1072, 195] width 188 height 26
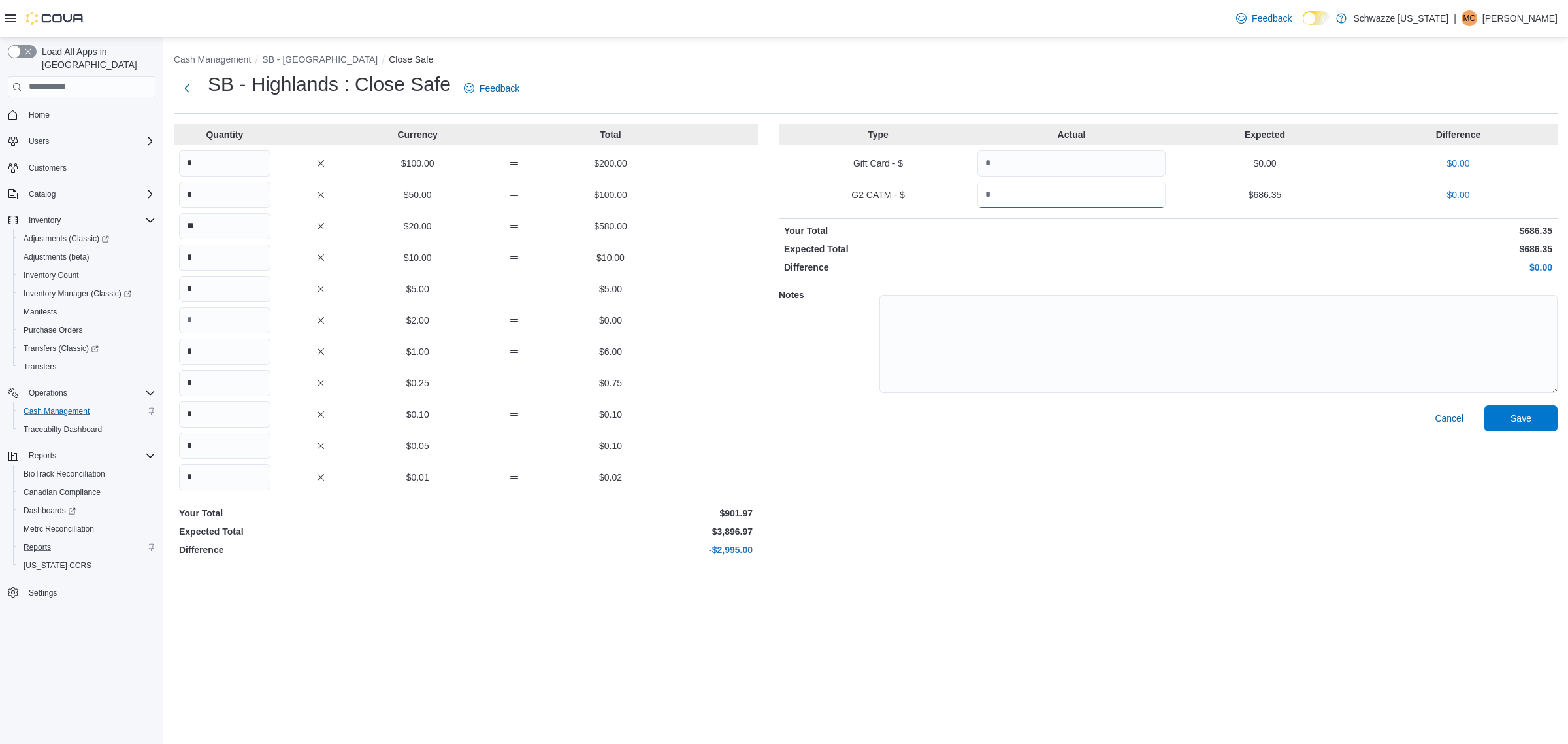
type input "******"
click at [1215, 383] on textarea at bounding box center [1219, 344] width 678 height 98
click at [1527, 430] on span "Save" at bounding box center [1520, 418] width 57 height 26
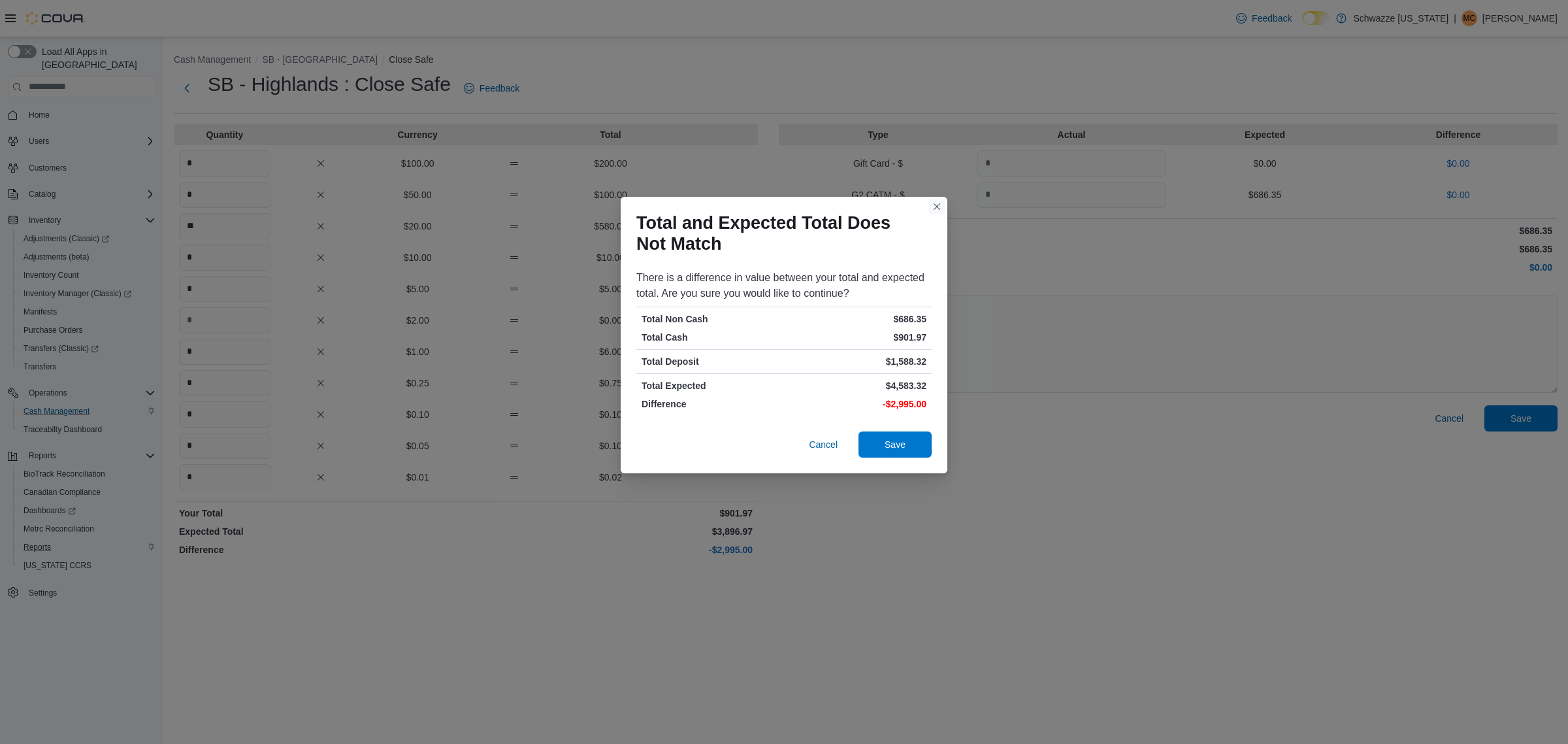
click at [938, 209] on button "Closes this modal window" at bounding box center [937, 207] width 16 height 16
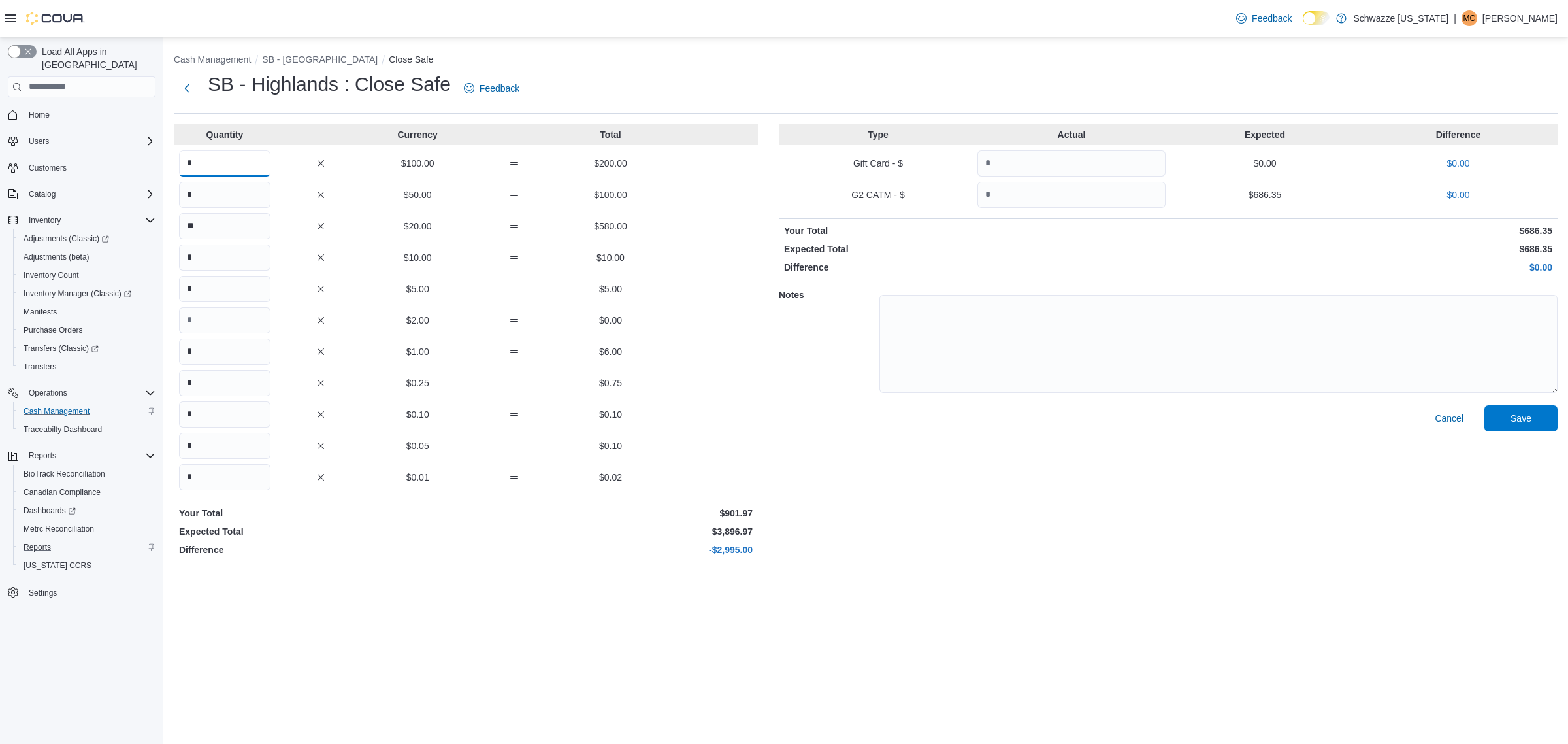
click at [238, 175] on input "*" at bounding box center [224, 164] width 91 height 26
type input "**"
click at [1043, 479] on div "Cancel Save" at bounding box center [1168, 484] width 779 height 156
click at [1501, 419] on span "Save" at bounding box center [1520, 418] width 57 height 26
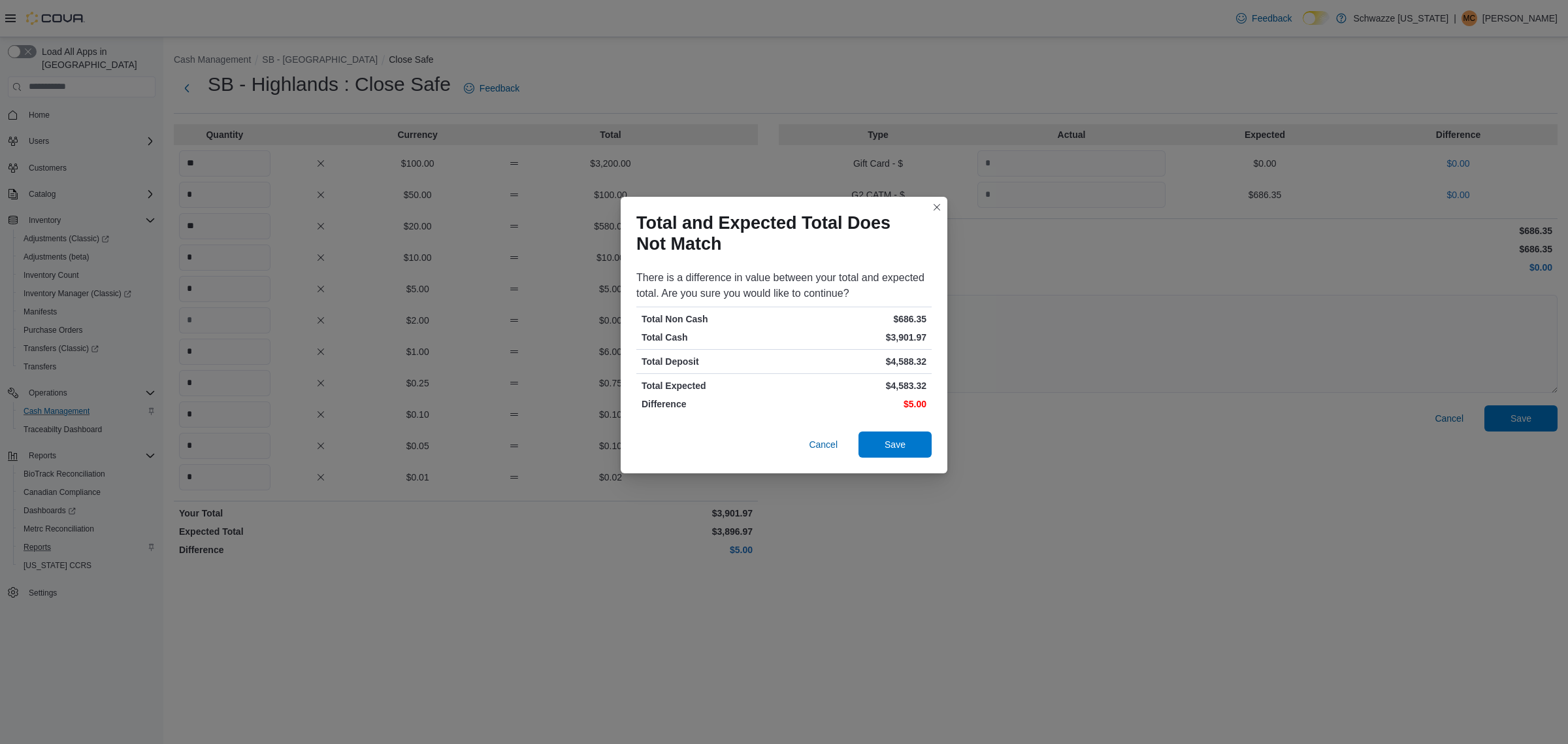
click at [936, 452] on div "Cancel Save" at bounding box center [784, 447] width 327 height 53
click at [919, 455] on span "Save" at bounding box center [895, 444] width 57 height 26
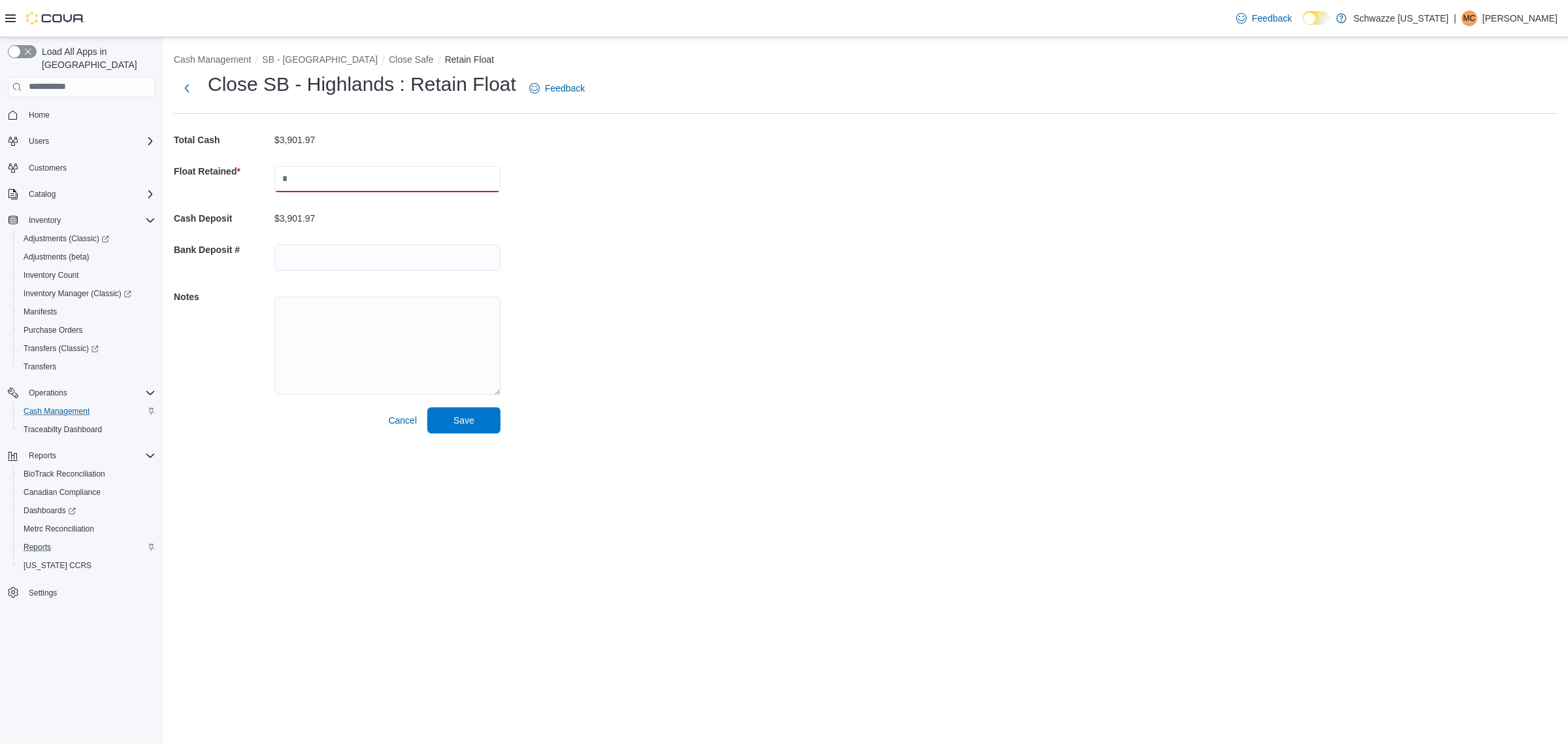
drag, startPoint x: 409, startPoint y: 183, endPoint x: 451, endPoint y: 184, distance: 42.0
click at [409, 183] on input "text" at bounding box center [387, 179] width 226 height 26
type input "****"
click at [844, 220] on div "Cash Management SB - Highlands Close Safe Retain Float Close SB - Highlands : R…" at bounding box center [866, 240] width 1405 height 407
click at [448, 425] on span "Save" at bounding box center [463, 420] width 57 height 26
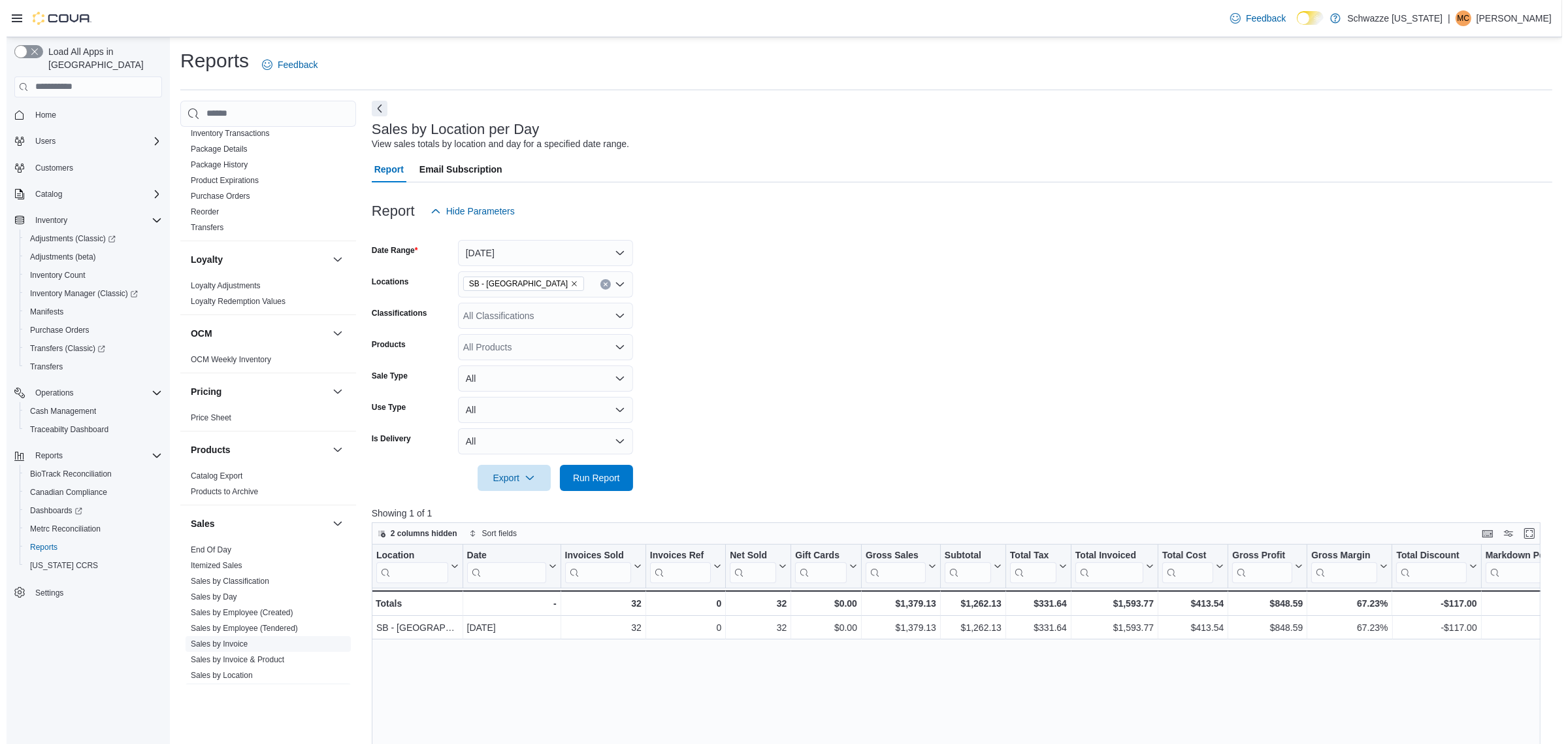
scroll to position [762, 0]
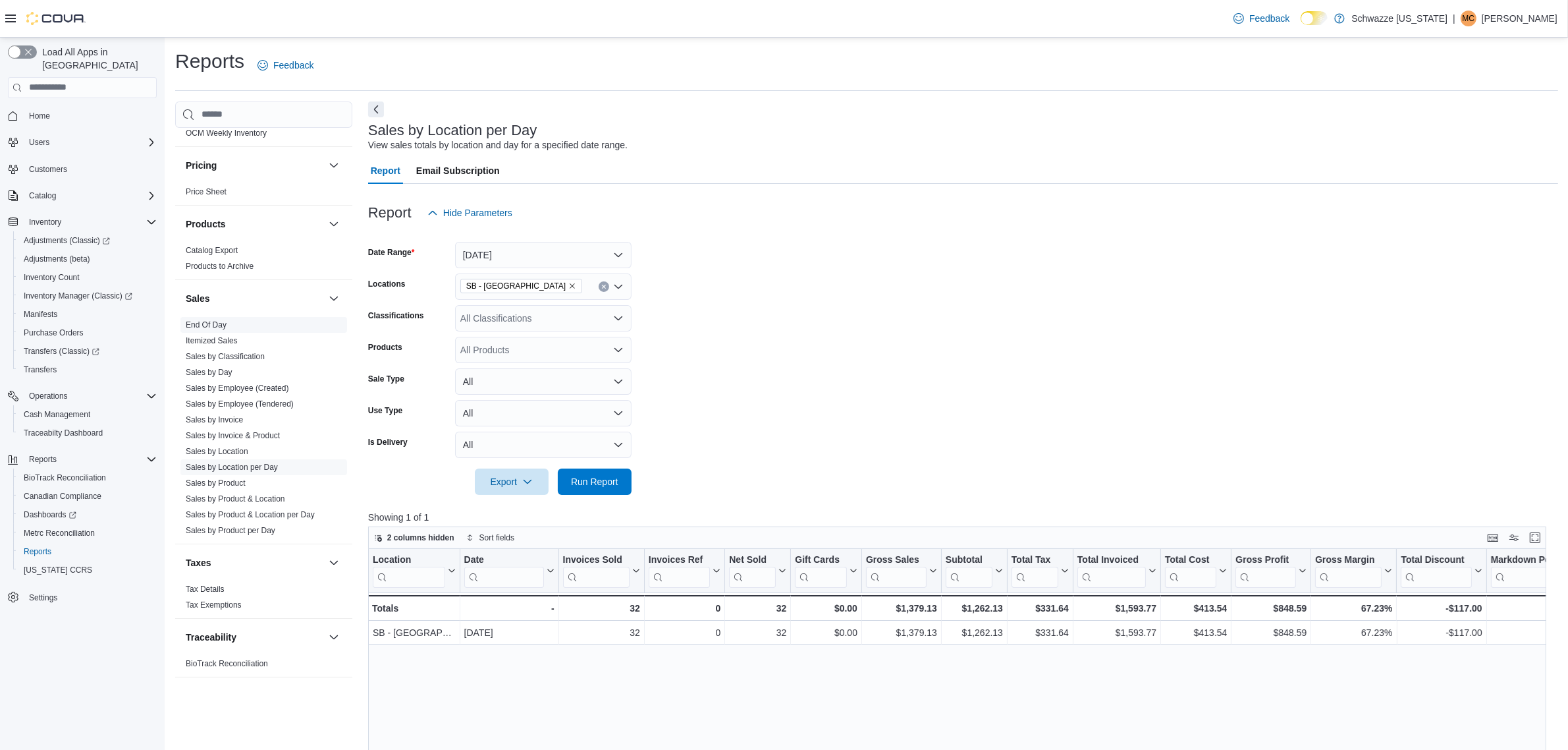
click at [215, 317] on span "End Of Day" at bounding box center [263, 325] width 166 height 16
click at [212, 323] on link "End Of Day" at bounding box center [206, 325] width 41 height 9
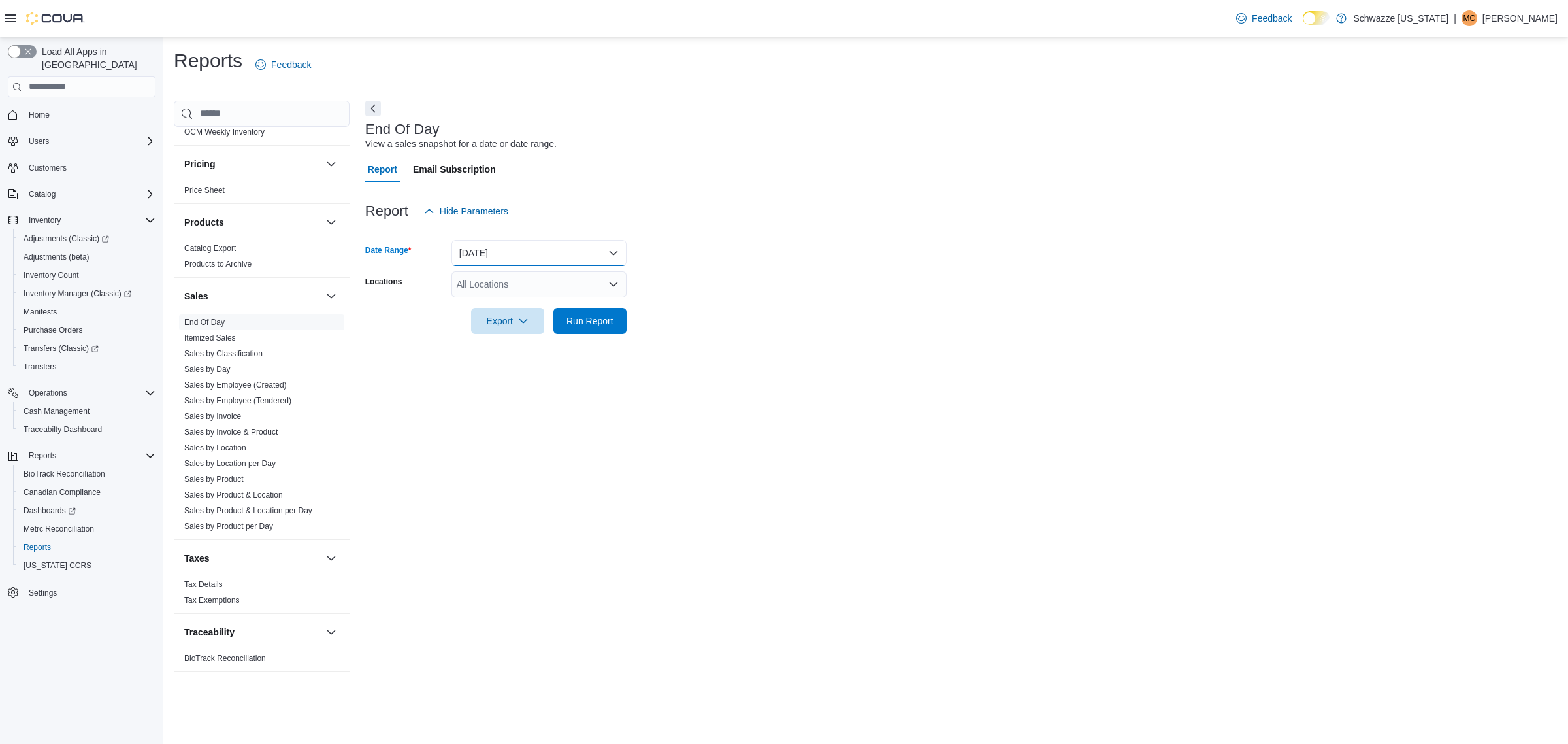
click at [572, 256] on button "Today" at bounding box center [539, 253] width 175 height 26
click at [508, 309] on span "Today" at bounding box center [547, 305] width 149 height 16
drag, startPoint x: 552, startPoint y: 286, endPoint x: 555, endPoint y: 296, distance: 10.4
click at [553, 286] on div "All Locations" at bounding box center [539, 285] width 175 height 26
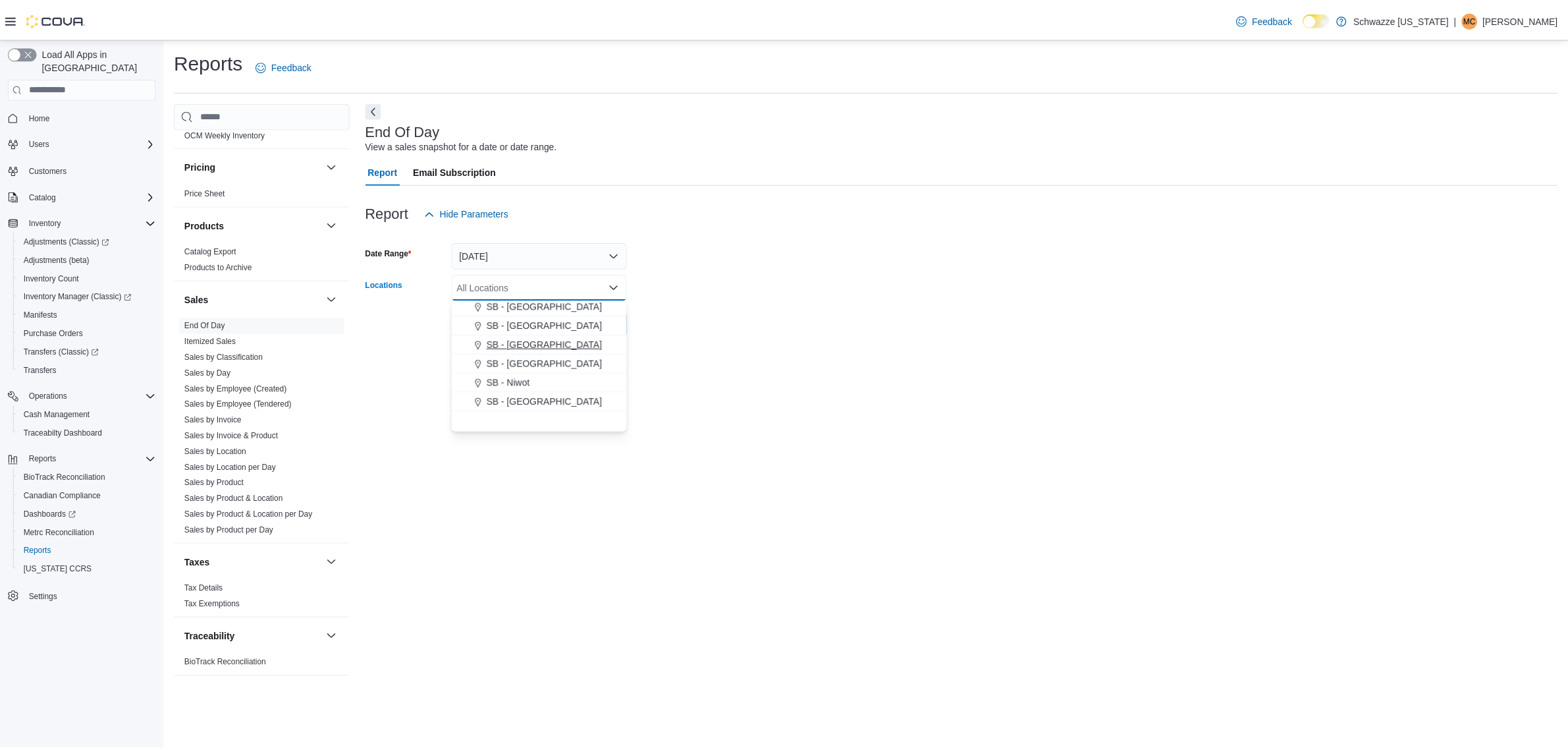
scroll to position [303, 0]
click at [568, 370] on div "SB - [GEOGRAPHIC_DATA]" at bounding box center [543, 368] width 161 height 13
click at [709, 363] on div "End Of Day View a sales snapshot for a date or date range. Report Email Subscri…" at bounding box center [969, 396] width 1202 height 589
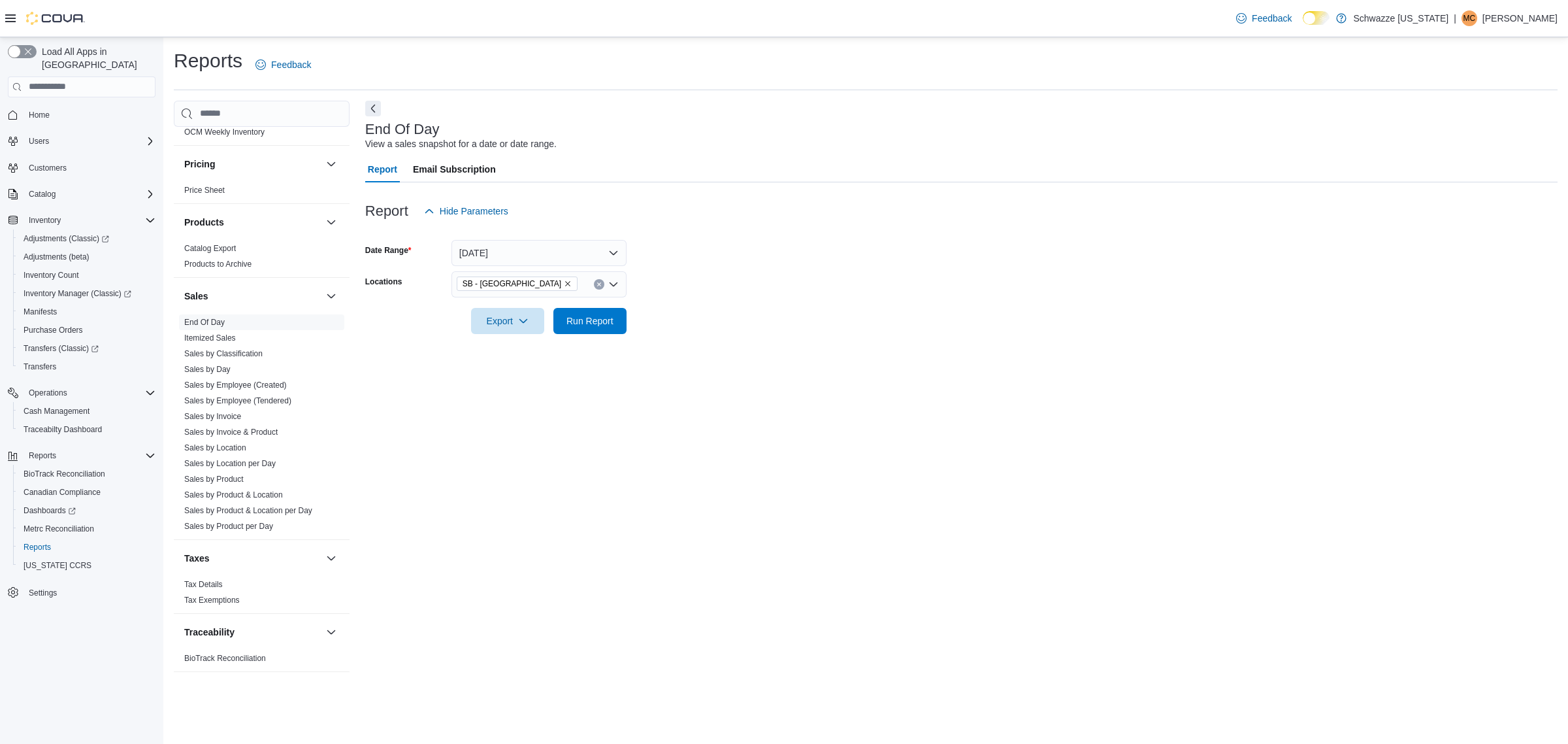
click at [635, 323] on form "Date Range Today Locations SB - Highlands Export Run Report" at bounding box center [961, 279] width 1192 height 110
click at [612, 322] on span "Run Report" at bounding box center [590, 320] width 47 height 13
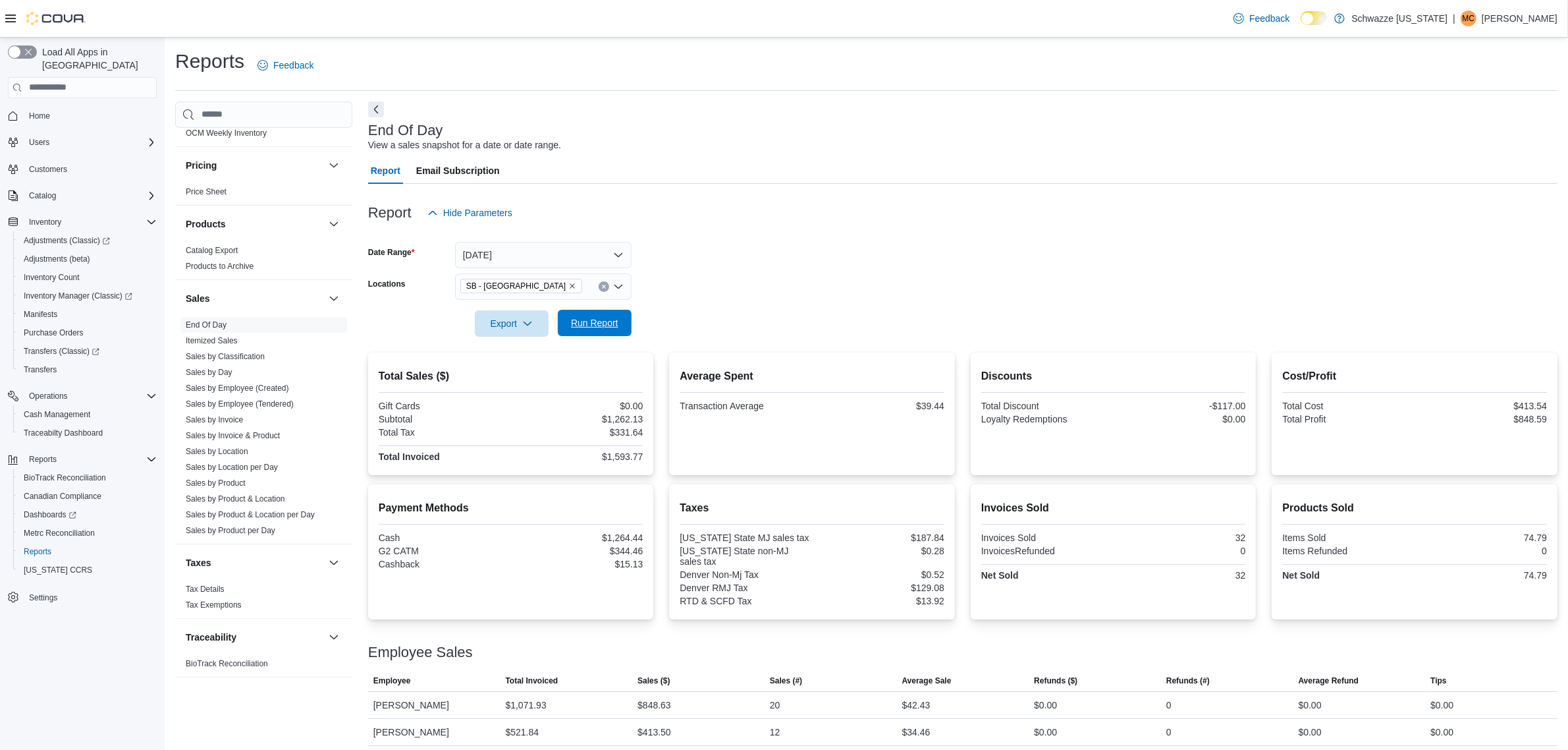
click at [598, 316] on span "Run Report" at bounding box center [594, 323] width 58 height 26
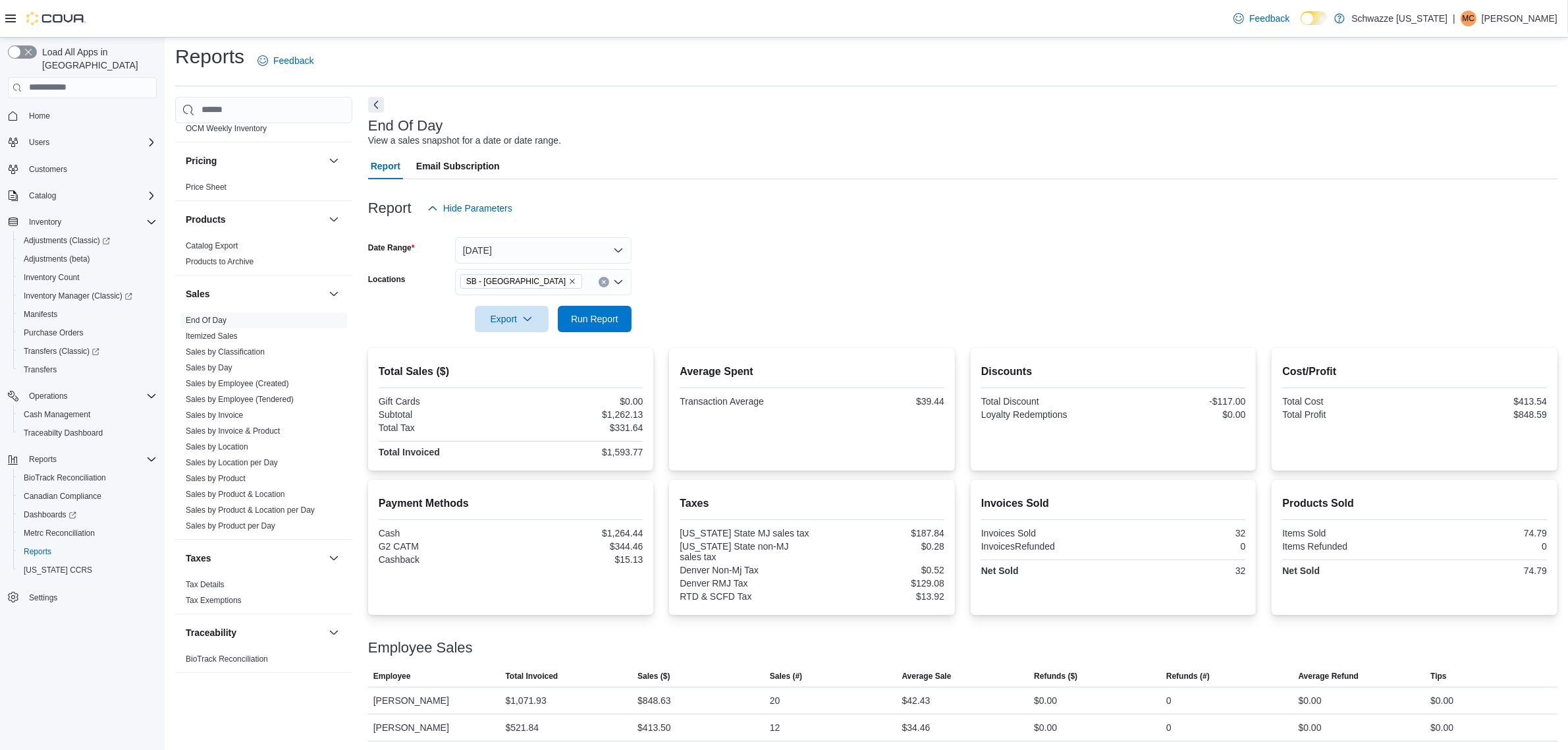
scroll to position [6, 0]
